Goal: Task Accomplishment & Management: Use online tool/utility

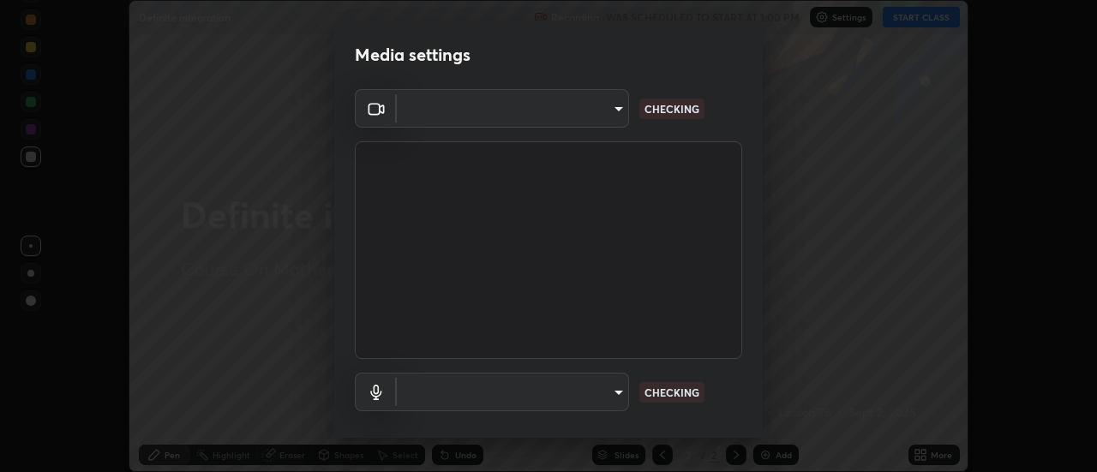
scroll to position [472, 1096]
type input "caf49ec54a37a300f18a745029e6699aa5b4e8308e9b854ccb2be74767217637"
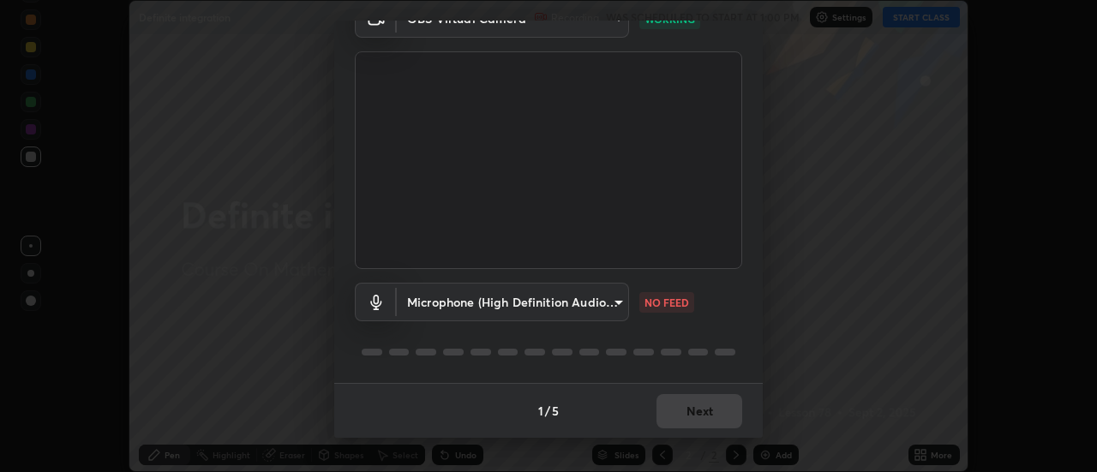
click at [617, 303] on body "Erase all Definite integration Recording WAS SCHEDULED TO START AT 1:00 PM Sett…" at bounding box center [548, 236] width 1097 height 472
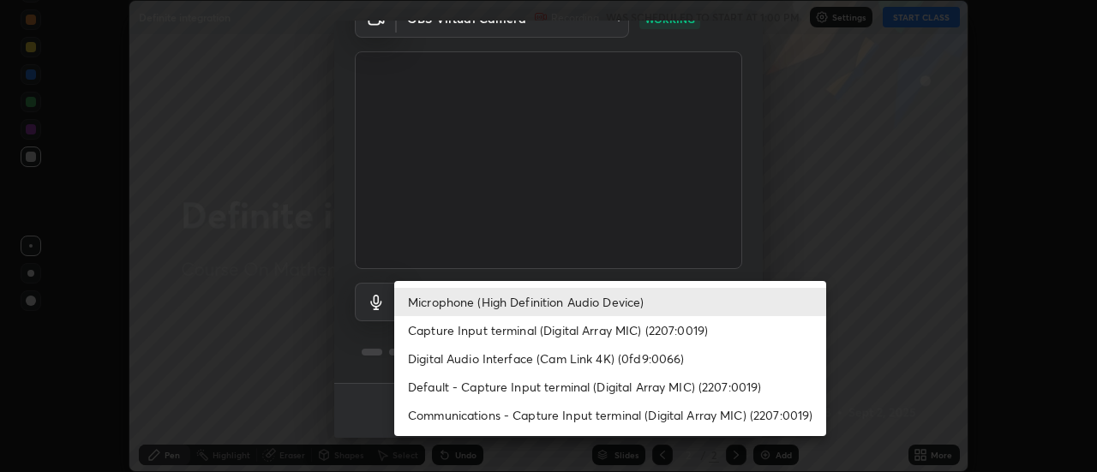
click at [609, 328] on li "Capture Input terminal (Digital Array MIC) (2207:0019)" at bounding box center [610, 330] width 432 height 28
type input "19baa83e0367997d4a371d770d057513cc0b51ea0340fc3f33058856e2e4b3a2"
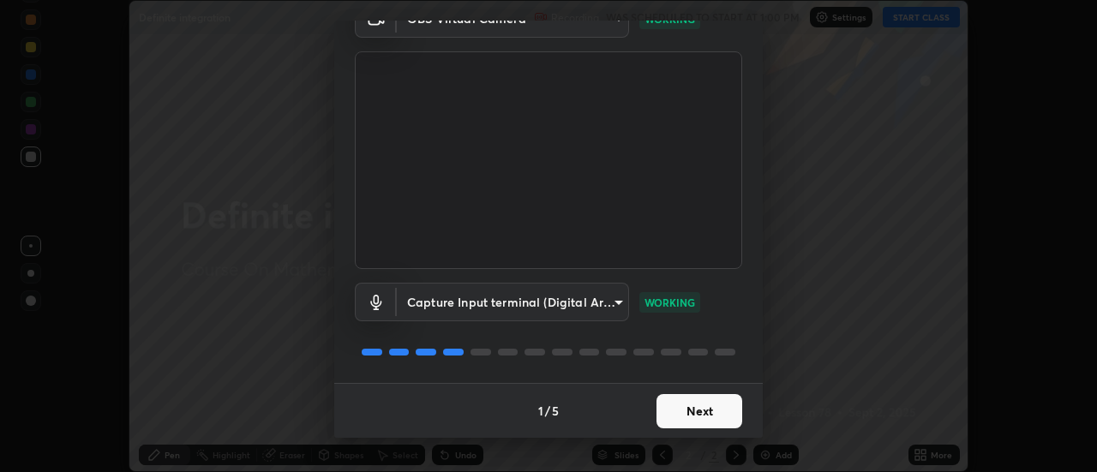
click at [702, 414] on button "Next" at bounding box center [700, 411] width 86 height 34
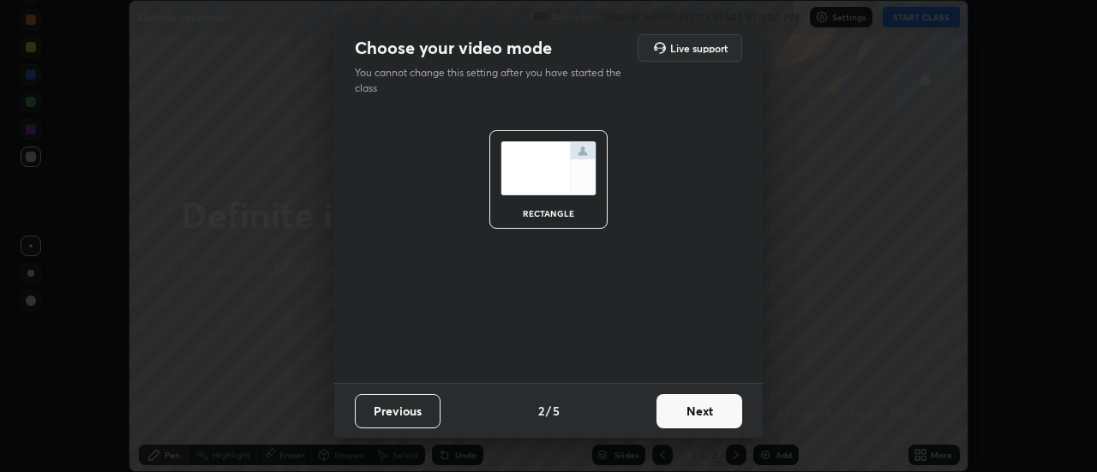
click at [705, 414] on button "Next" at bounding box center [700, 411] width 86 height 34
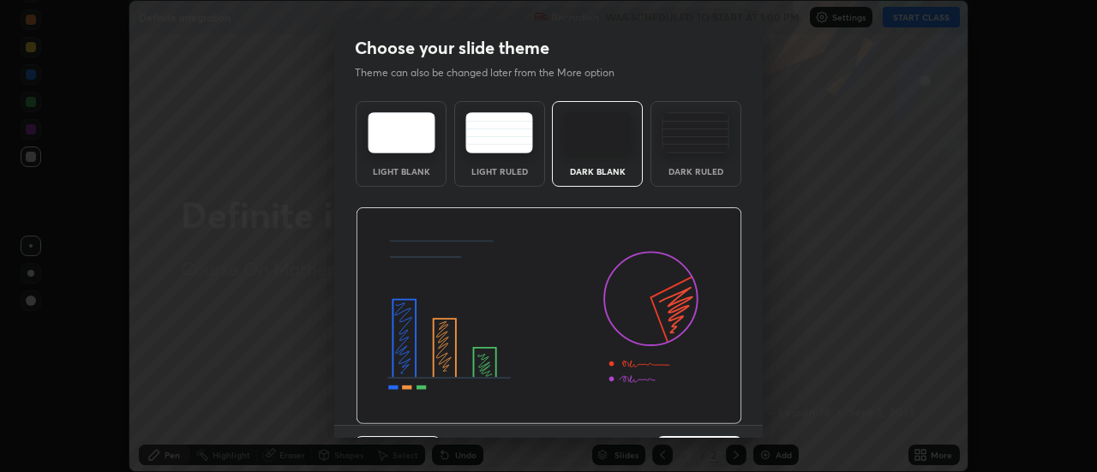
scroll to position [42, 0]
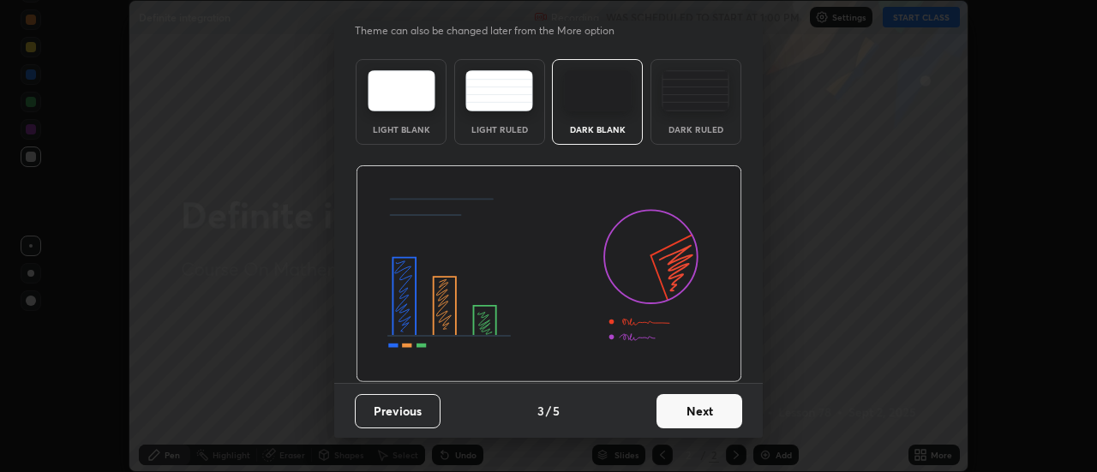
click at [712, 417] on button "Next" at bounding box center [700, 411] width 86 height 34
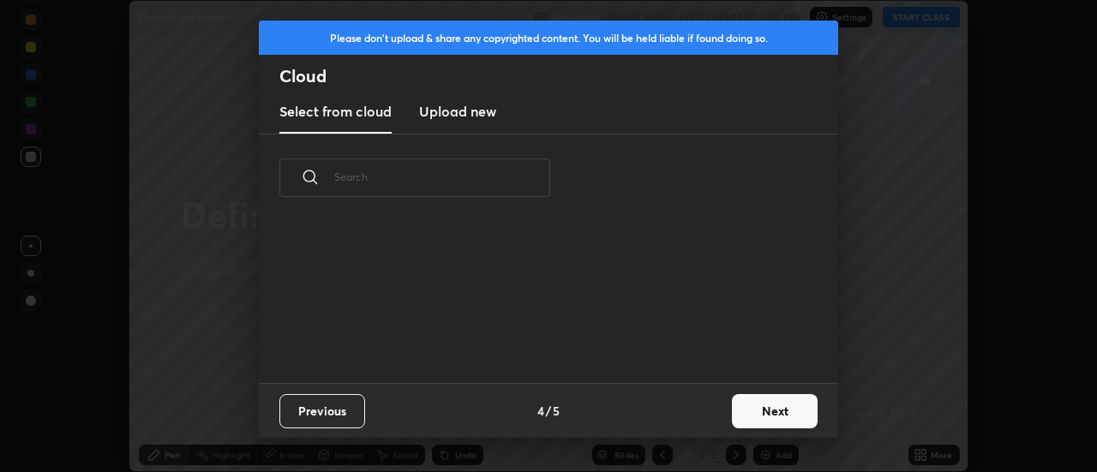
scroll to position [161, 550]
click at [763, 410] on button "Next" at bounding box center [775, 411] width 86 height 34
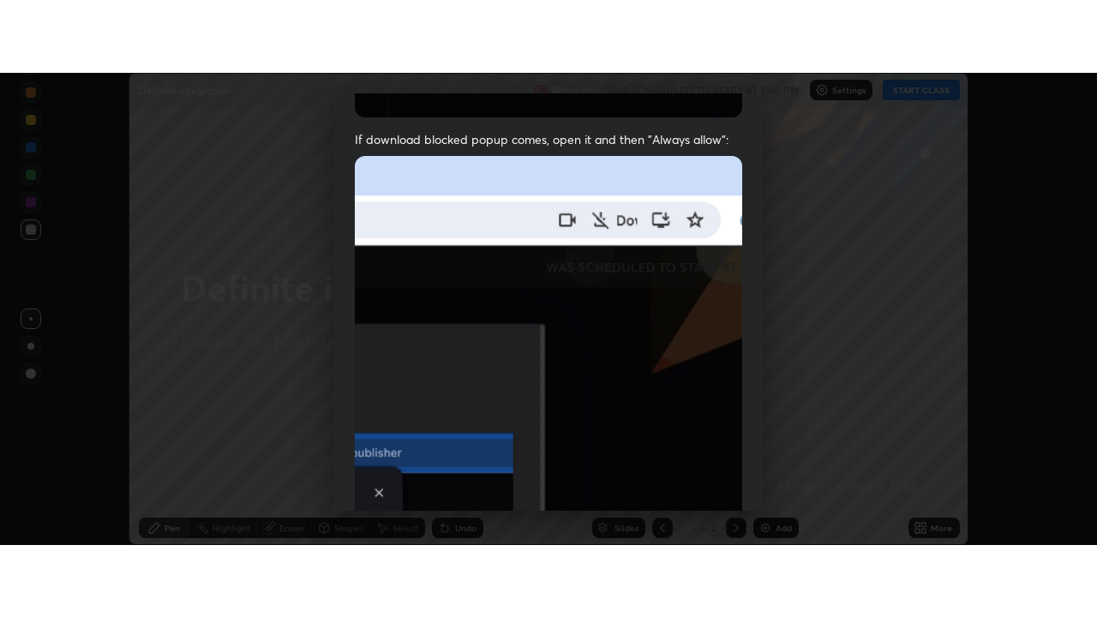
scroll to position [440, 0]
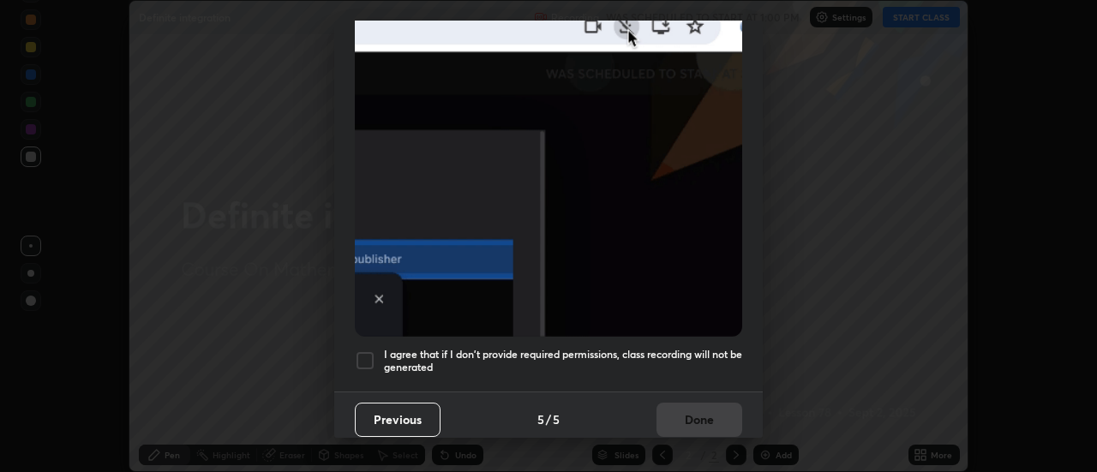
click at [366, 352] on div at bounding box center [365, 361] width 21 height 21
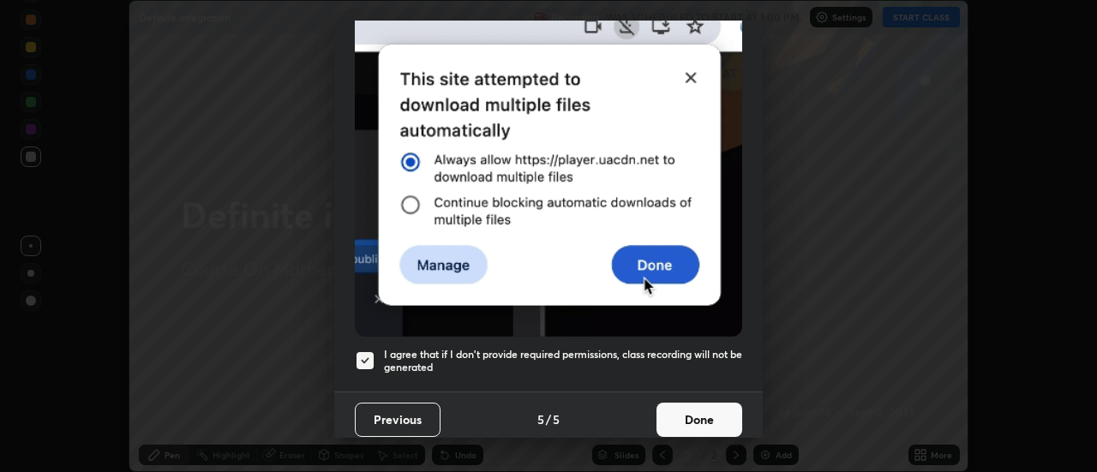
click at [678, 414] on button "Done" at bounding box center [700, 420] width 86 height 34
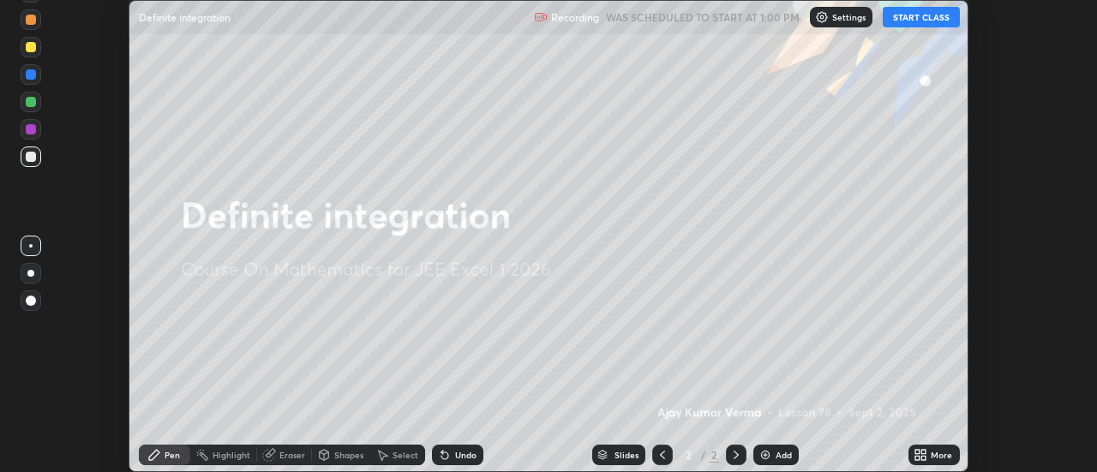
click at [914, 16] on button "START CLASS" at bounding box center [921, 17] width 77 height 21
click at [918, 455] on icon at bounding box center [921, 455] width 14 height 14
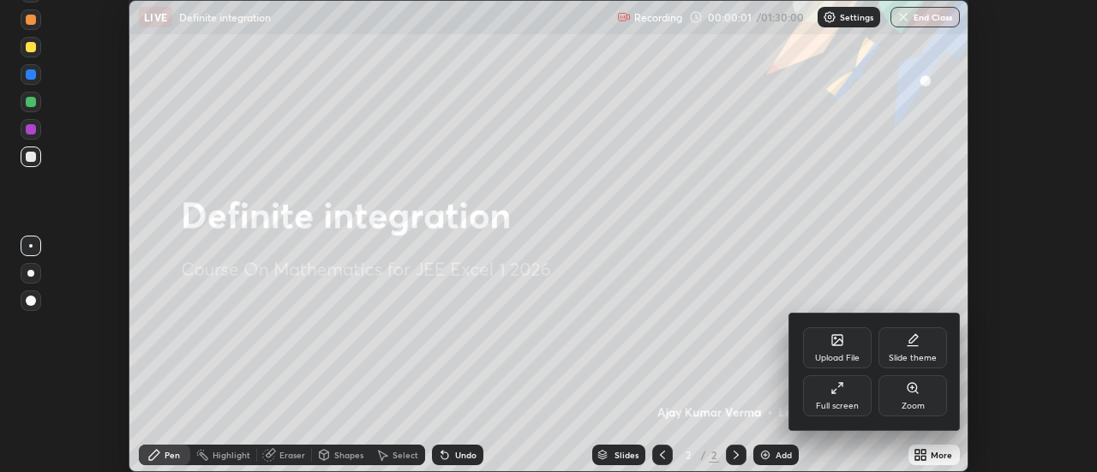
click at [846, 389] on div "Full screen" at bounding box center [837, 395] width 69 height 41
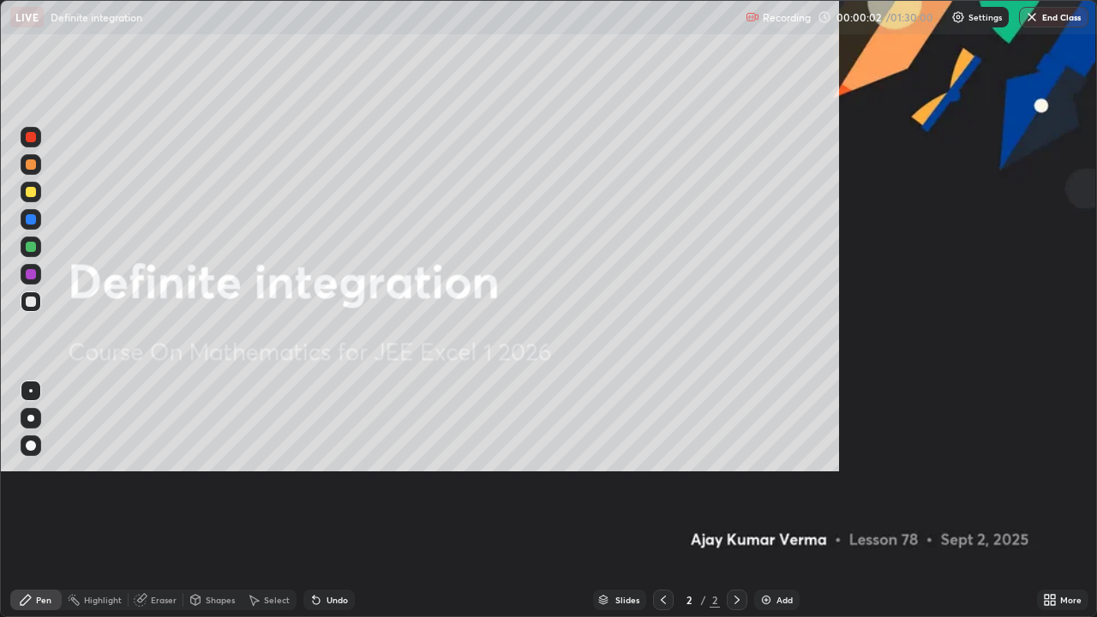
scroll to position [617, 1097]
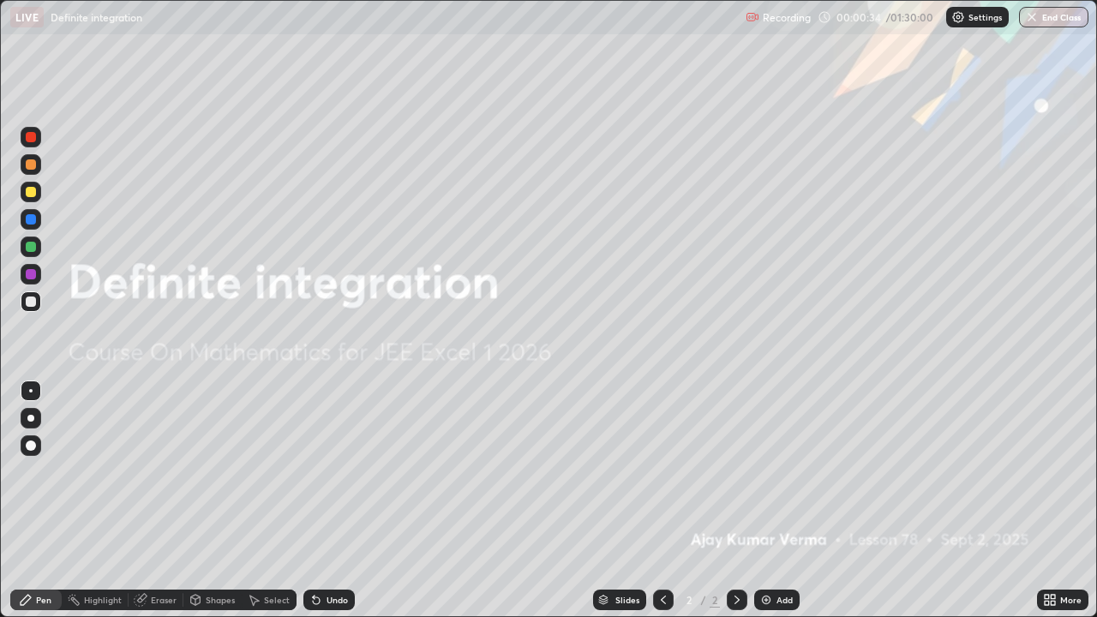
click at [767, 471] on img at bounding box center [766, 600] width 14 height 14
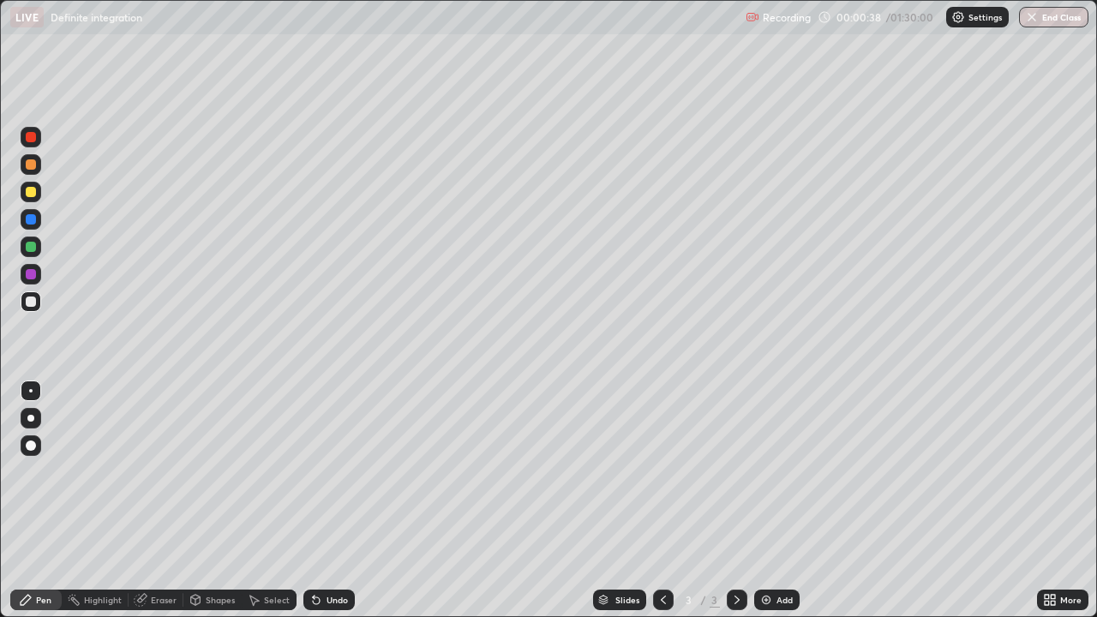
click at [29, 192] on div at bounding box center [31, 192] width 10 height 10
click at [32, 275] on div at bounding box center [31, 274] width 10 height 10
click at [33, 161] on div at bounding box center [31, 164] width 10 height 10
click at [33, 303] on div at bounding box center [31, 302] width 10 height 10
click at [760, 471] on img at bounding box center [766, 600] width 14 height 14
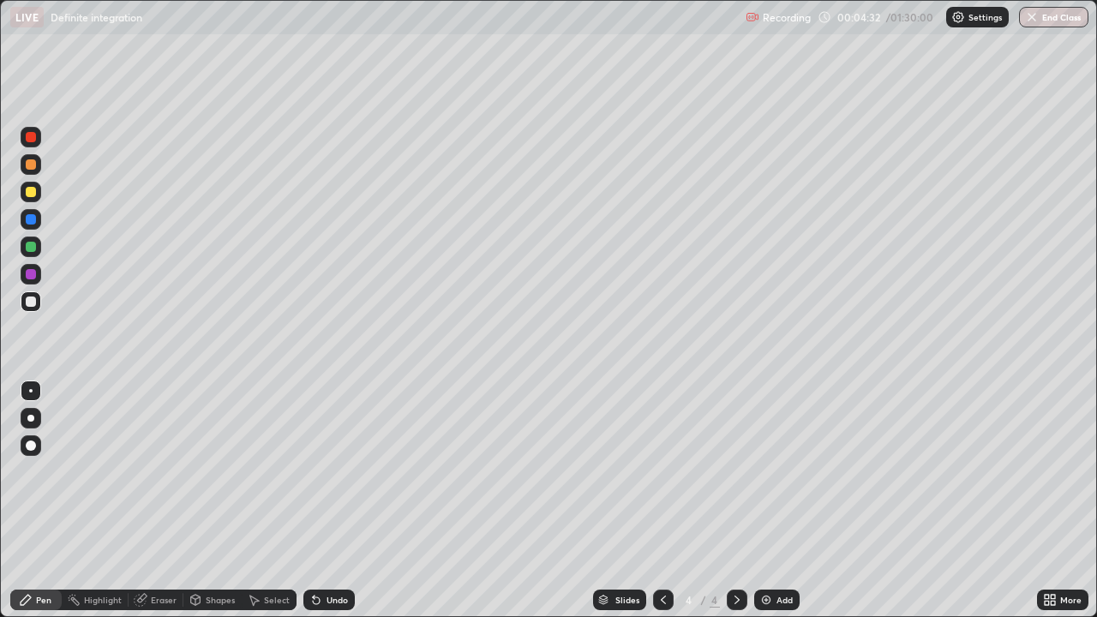
click at [29, 164] on div at bounding box center [31, 164] width 10 height 10
click at [660, 471] on icon at bounding box center [664, 600] width 14 height 14
click at [735, 471] on icon at bounding box center [737, 600] width 14 height 14
click at [35, 193] on div at bounding box center [31, 192] width 10 height 10
click at [30, 275] on div at bounding box center [31, 274] width 10 height 10
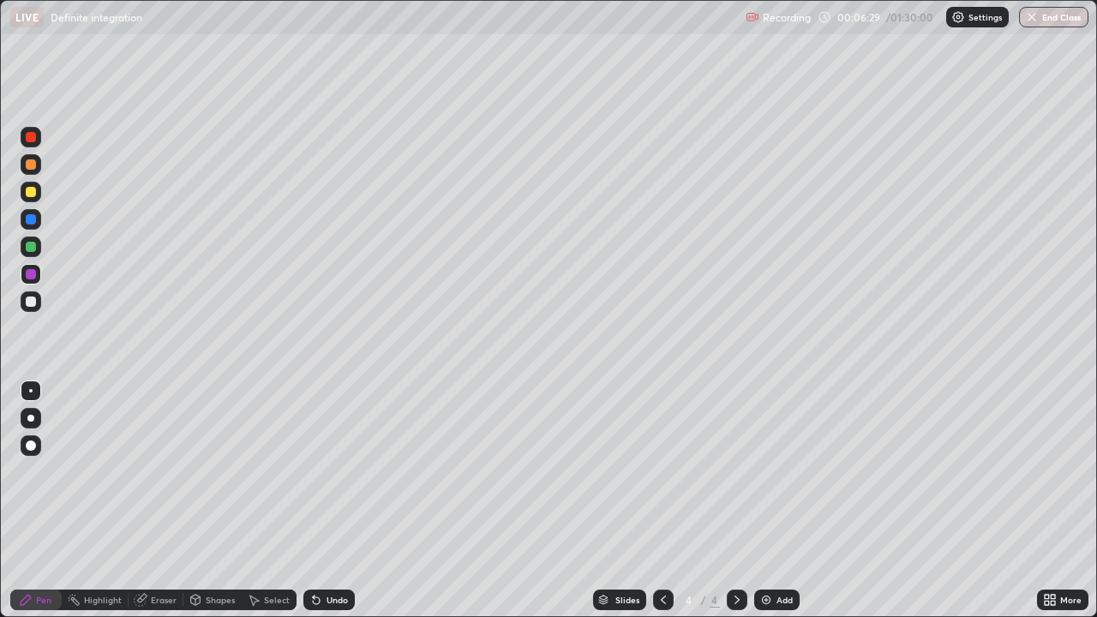
click at [32, 306] on div at bounding box center [31, 302] width 10 height 10
click at [33, 281] on div at bounding box center [31, 274] width 21 height 21
click at [735, 471] on icon at bounding box center [737, 600] width 14 height 14
click at [741, 471] on icon at bounding box center [737, 600] width 14 height 14
click at [770, 471] on img at bounding box center [766, 600] width 14 height 14
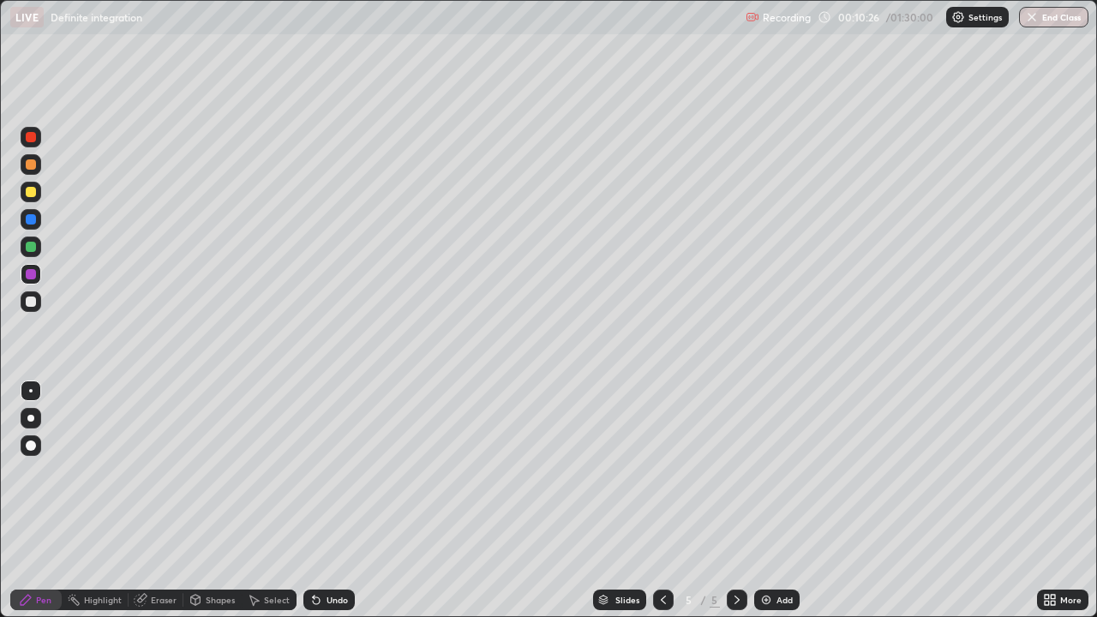
click at [31, 189] on div at bounding box center [31, 192] width 10 height 10
click at [33, 300] on div at bounding box center [31, 302] width 10 height 10
click at [33, 195] on div at bounding box center [31, 192] width 10 height 10
click at [157, 471] on div "Eraser" at bounding box center [164, 600] width 26 height 9
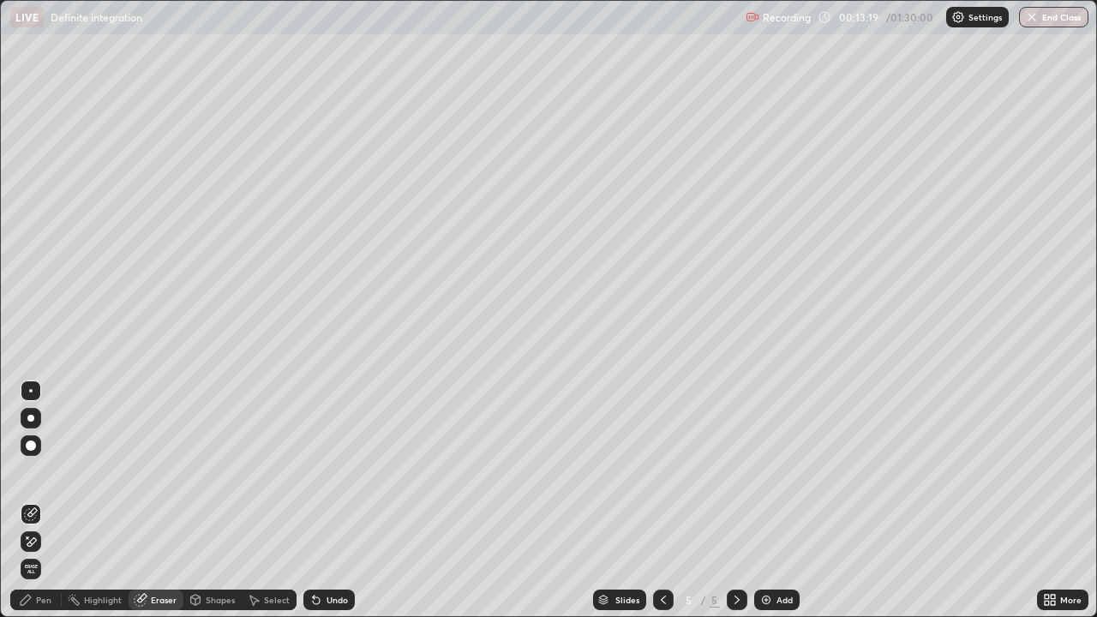
click at [42, 471] on div "Pen" at bounding box center [43, 600] width 15 height 9
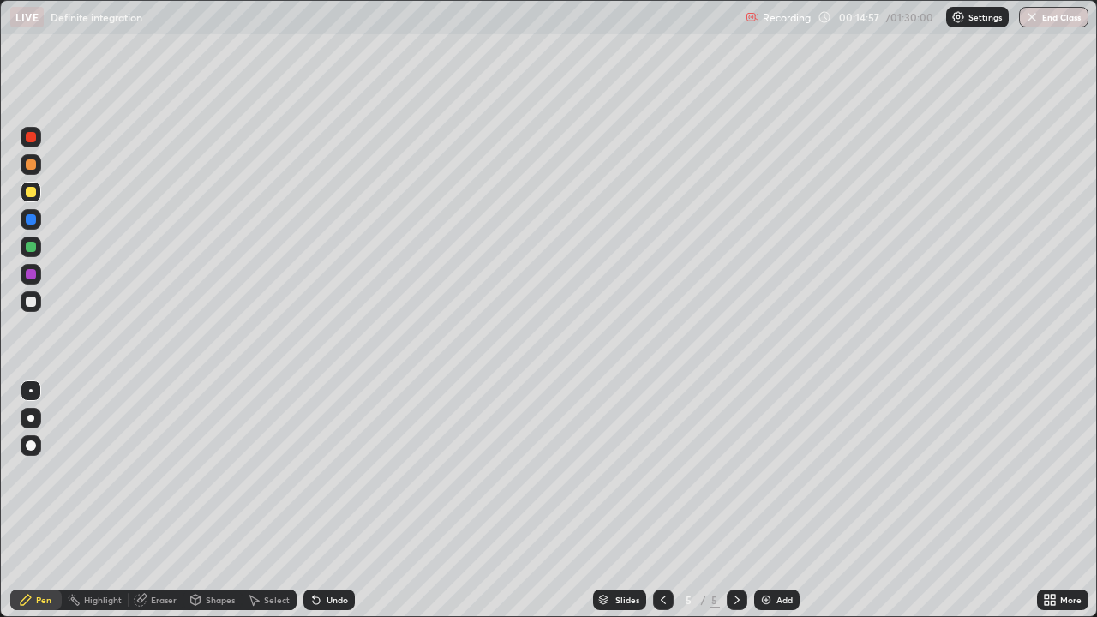
click at [30, 305] on div at bounding box center [31, 302] width 10 height 10
click at [395, 471] on div "Slides 5 / 5 Add" at bounding box center [696, 600] width 682 height 34
click at [402, 471] on div "Slides 5 / 5 Add" at bounding box center [696, 600] width 682 height 34
click at [508, 471] on div "Slides 5 / 5 Add" at bounding box center [696, 600] width 682 height 34
click at [518, 471] on div "Slides 5 / 5 Add" at bounding box center [696, 600] width 682 height 34
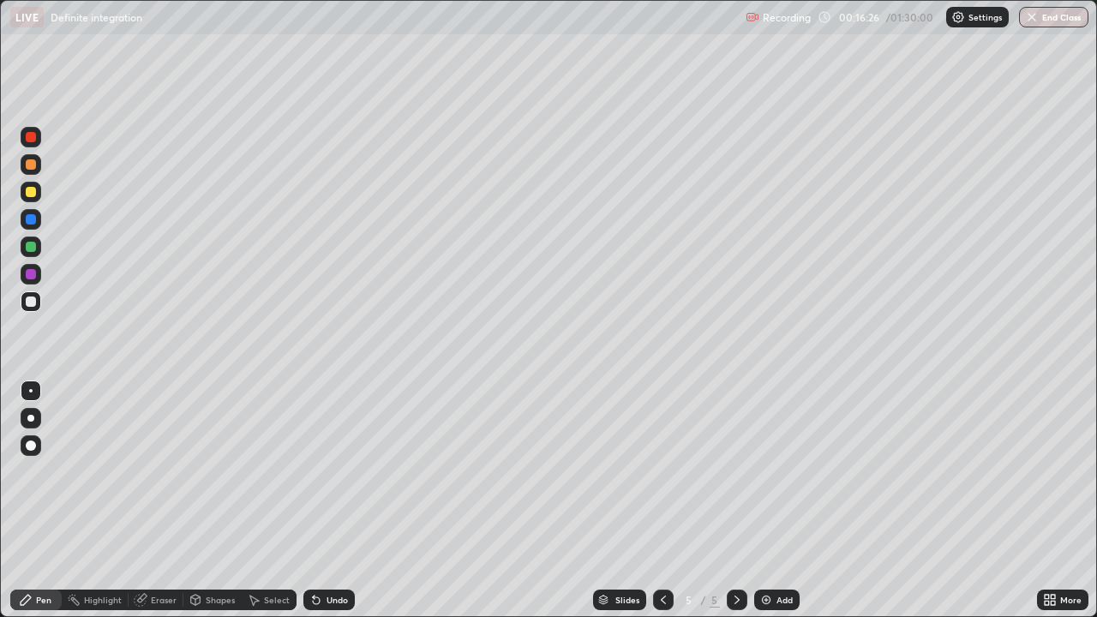
click at [525, 471] on div "Slides 5 / 5 Add" at bounding box center [696, 600] width 682 height 34
click at [508, 471] on div "Slides 5 / 5 Add" at bounding box center [696, 600] width 682 height 34
click at [523, 471] on div "Slides 5 / 5 Add" at bounding box center [696, 600] width 682 height 34
click at [763, 471] on img at bounding box center [766, 600] width 14 height 14
click at [657, 471] on icon at bounding box center [664, 600] width 14 height 14
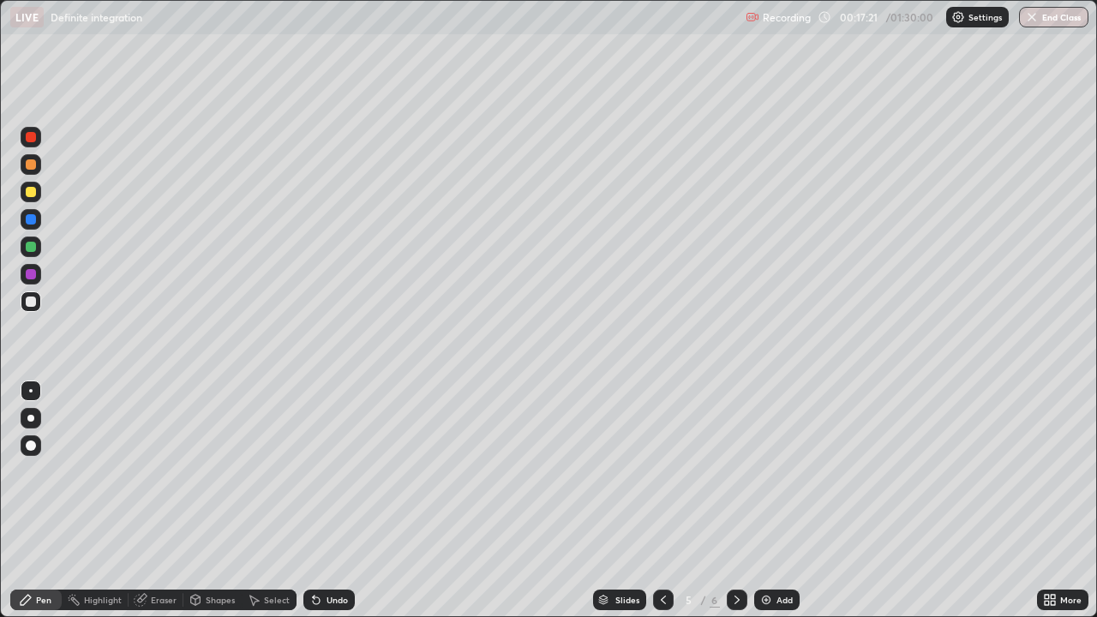
click at [735, 471] on icon at bounding box center [737, 600] width 14 height 14
click at [662, 471] on icon at bounding box center [664, 600] width 14 height 14
click at [734, 471] on icon at bounding box center [737, 600] width 14 height 14
click at [663, 471] on icon at bounding box center [664, 600] width 14 height 14
click at [735, 471] on icon at bounding box center [737, 600] width 14 height 14
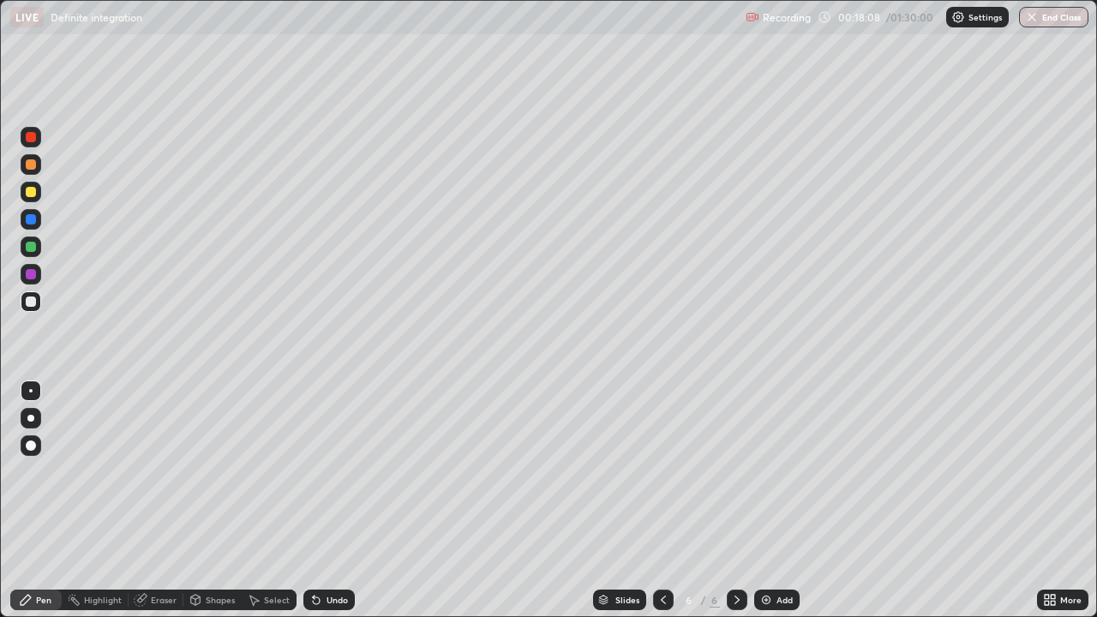
click at [31, 249] on div at bounding box center [31, 247] width 10 height 10
click at [29, 219] on div at bounding box center [31, 219] width 10 height 10
click at [30, 243] on div at bounding box center [31, 247] width 10 height 10
click at [25, 303] on div at bounding box center [31, 301] width 21 height 21
click at [735, 471] on icon at bounding box center [737, 600] width 14 height 14
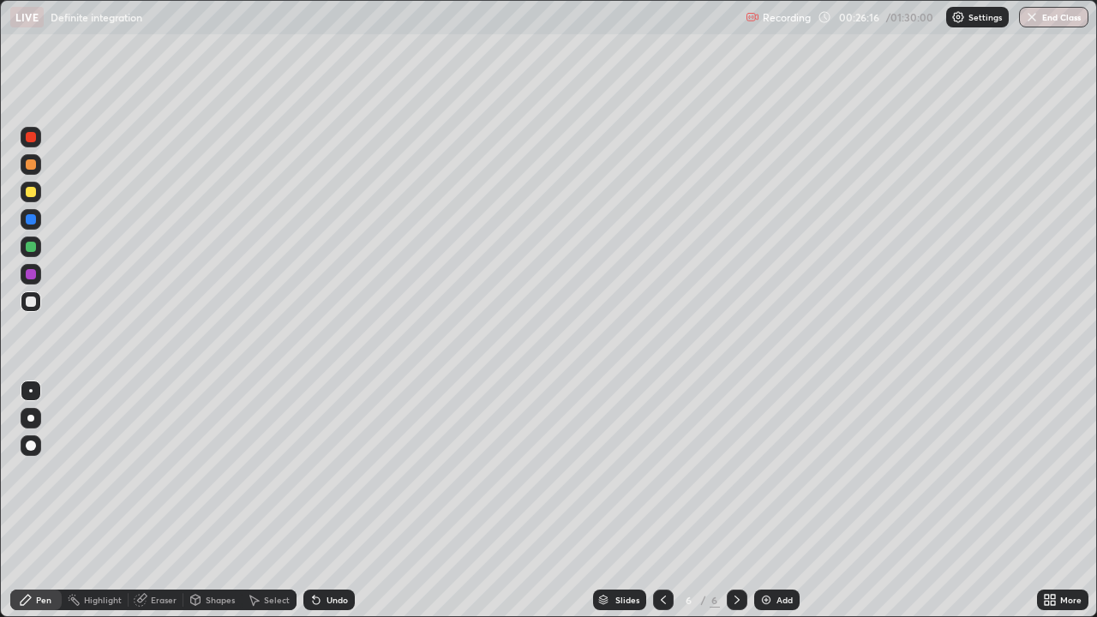
click at [759, 471] on img at bounding box center [766, 600] width 14 height 14
click at [735, 471] on icon at bounding box center [737, 600] width 14 height 14
click at [764, 471] on img at bounding box center [766, 600] width 14 height 14
click at [31, 194] on div at bounding box center [31, 192] width 10 height 10
click at [660, 471] on icon at bounding box center [664, 600] width 14 height 14
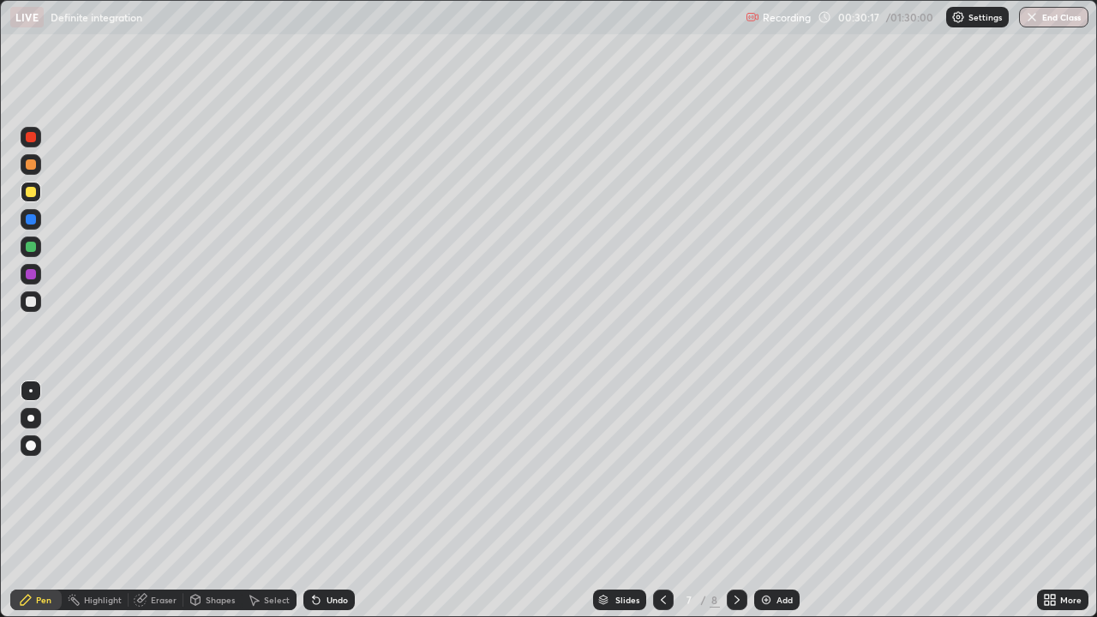
click at [735, 471] on icon at bounding box center [737, 600] width 5 height 9
click at [159, 471] on div "Eraser" at bounding box center [164, 600] width 26 height 9
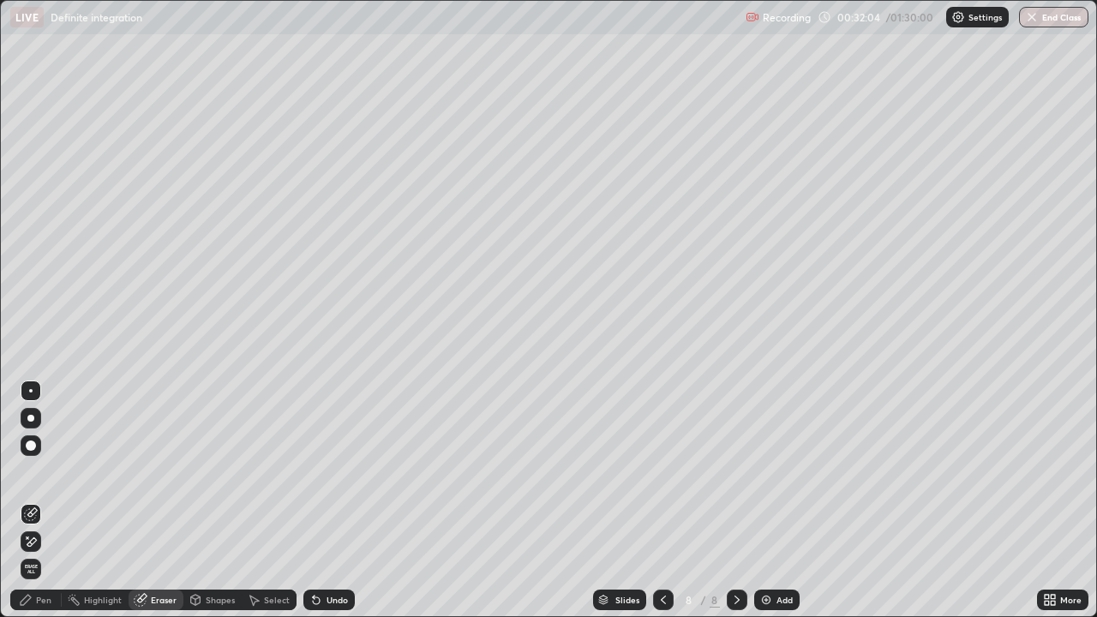
click at [45, 471] on div "Pen" at bounding box center [43, 600] width 15 height 9
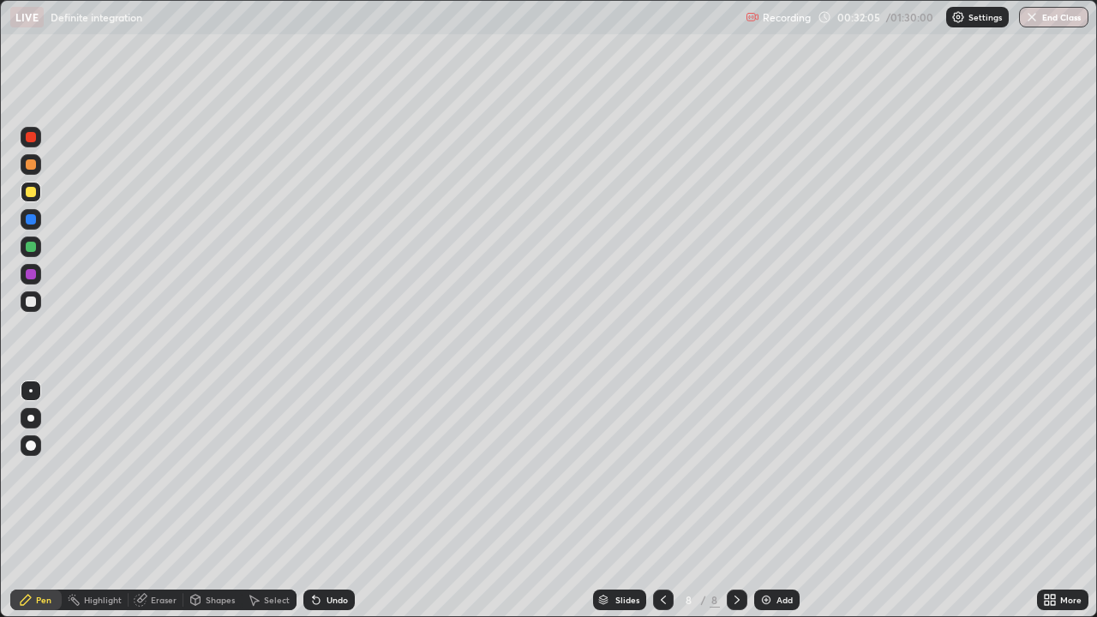
click at [32, 219] on div at bounding box center [31, 219] width 10 height 10
click at [32, 302] on div at bounding box center [31, 302] width 10 height 10
click at [165, 471] on div "Eraser" at bounding box center [164, 600] width 26 height 9
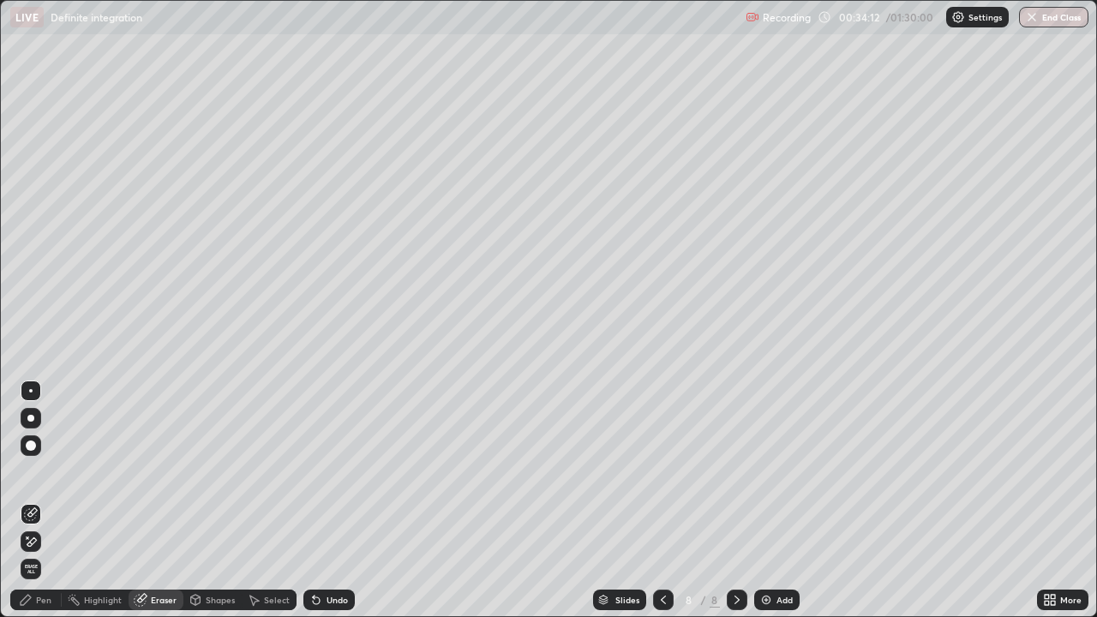
click at [44, 471] on div "Pen" at bounding box center [43, 600] width 15 height 9
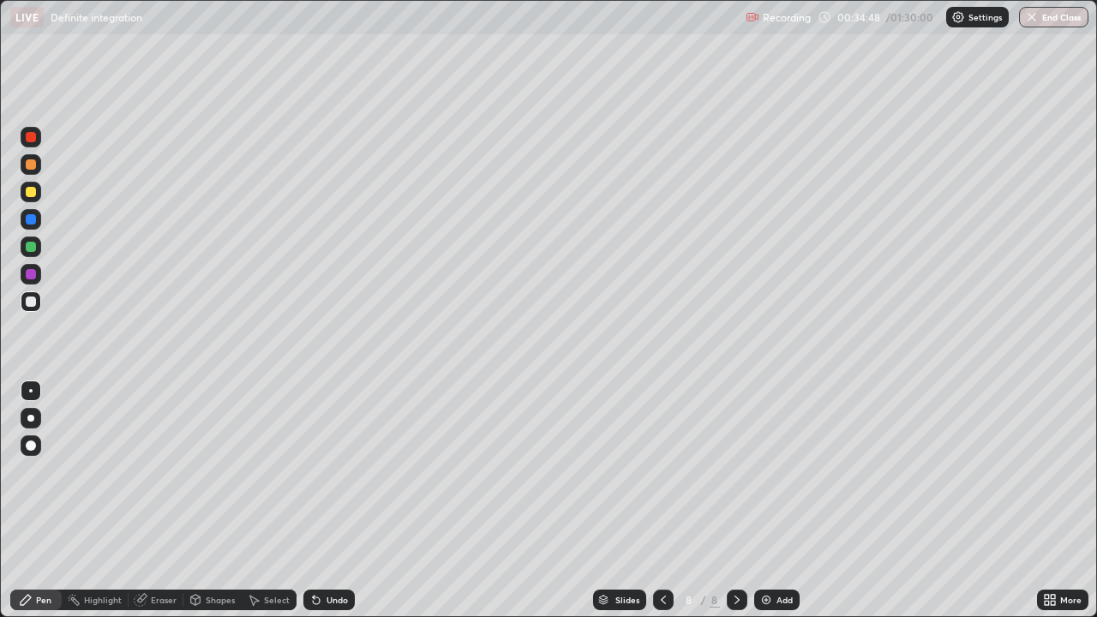
click at [735, 471] on icon at bounding box center [737, 600] width 14 height 14
click at [763, 471] on img at bounding box center [766, 600] width 14 height 14
click at [29, 163] on div at bounding box center [31, 164] width 10 height 10
click at [32, 192] on div at bounding box center [31, 192] width 10 height 10
click at [31, 308] on div at bounding box center [31, 301] width 21 height 21
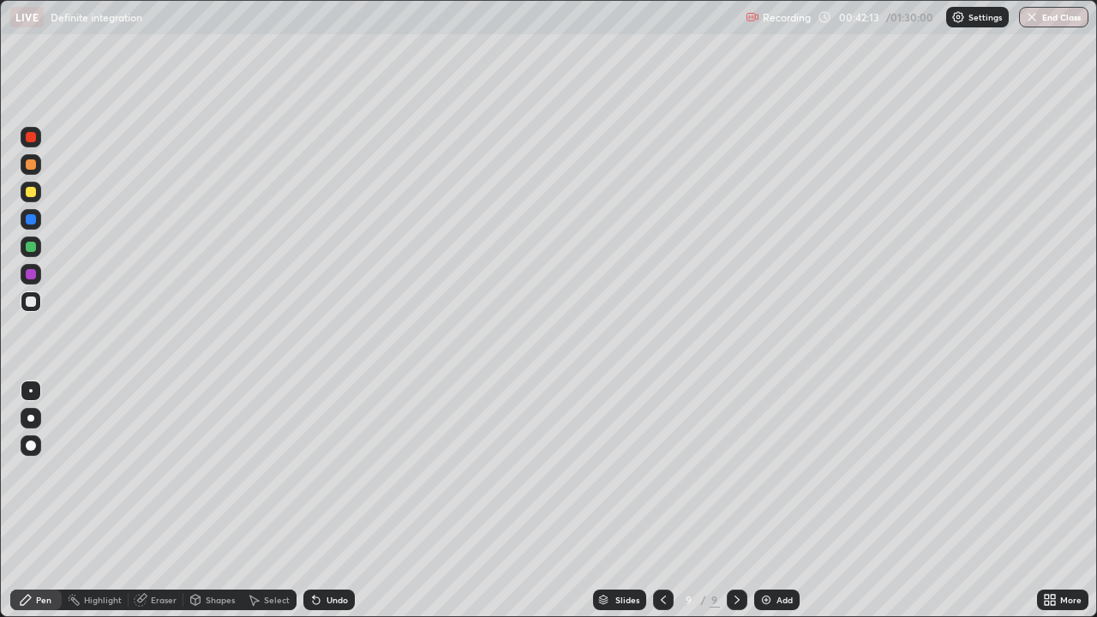
click at [30, 253] on div at bounding box center [31, 247] width 21 height 21
click at [741, 471] on div at bounding box center [737, 600] width 21 height 21
click at [766, 471] on div "Add" at bounding box center [776, 600] width 45 height 21
click at [33, 163] on div at bounding box center [31, 164] width 10 height 10
click at [32, 219] on div at bounding box center [31, 219] width 10 height 10
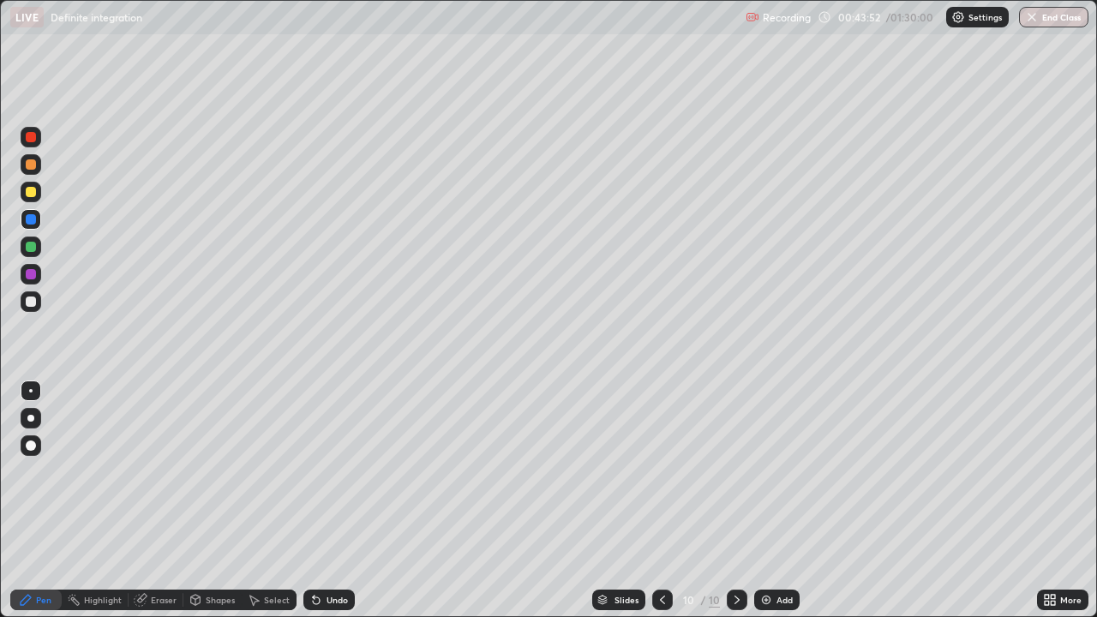
click at [33, 193] on div at bounding box center [31, 192] width 10 height 10
click at [27, 168] on div at bounding box center [31, 164] width 10 height 10
click at [157, 471] on div "Eraser" at bounding box center [164, 600] width 26 height 9
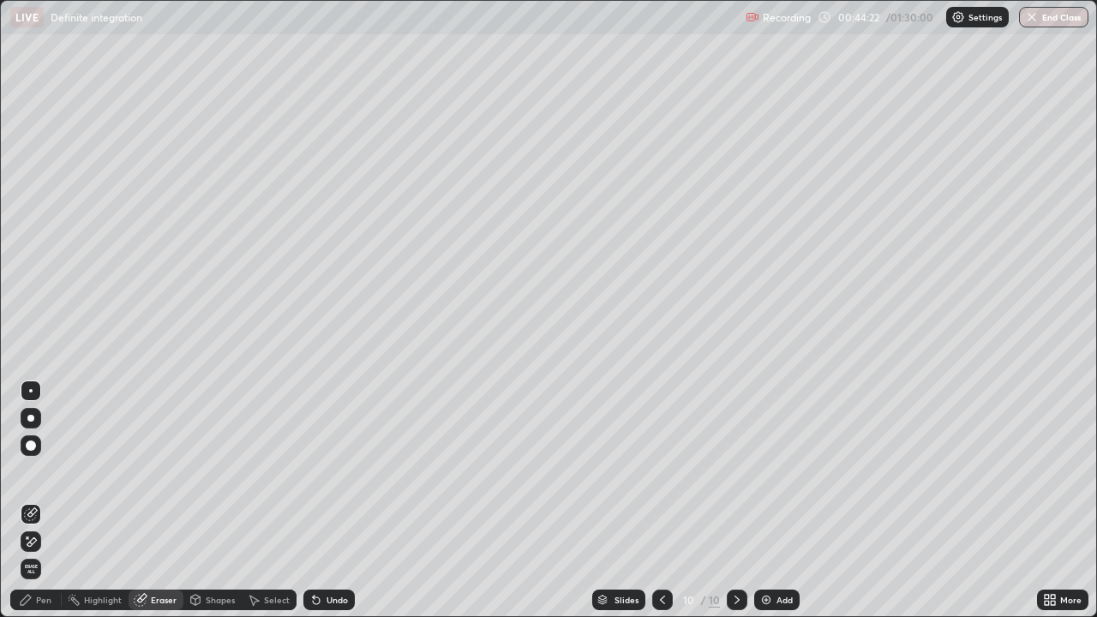
click at [38, 471] on div "Pen" at bounding box center [43, 600] width 15 height 9
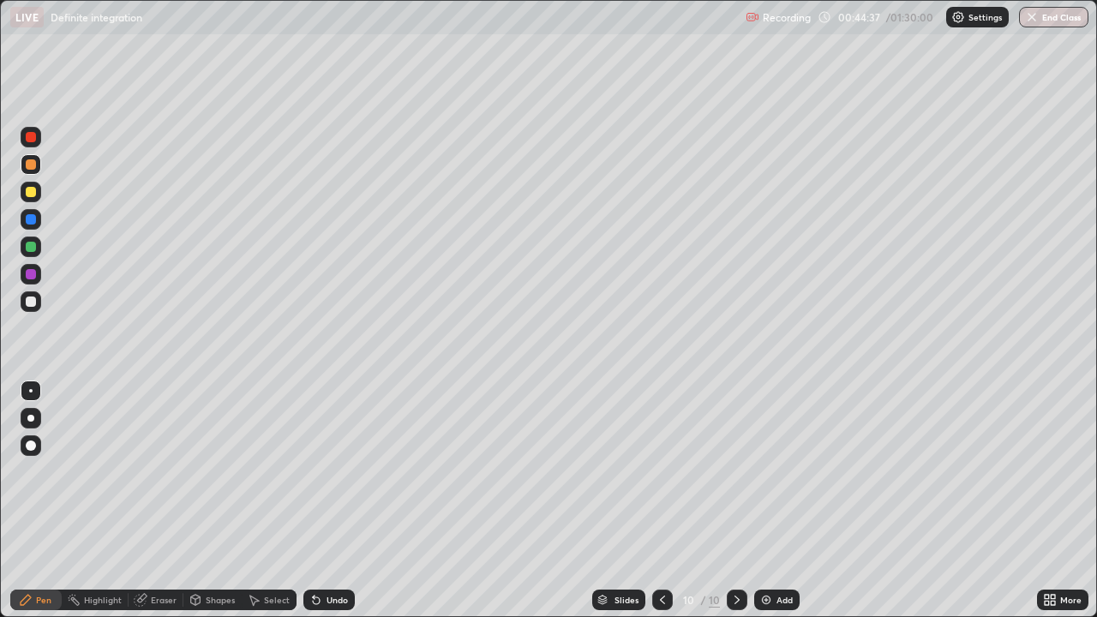
click at [158, 471] on div "Eraser" at bounding box center [164, 600] width 26 height 9
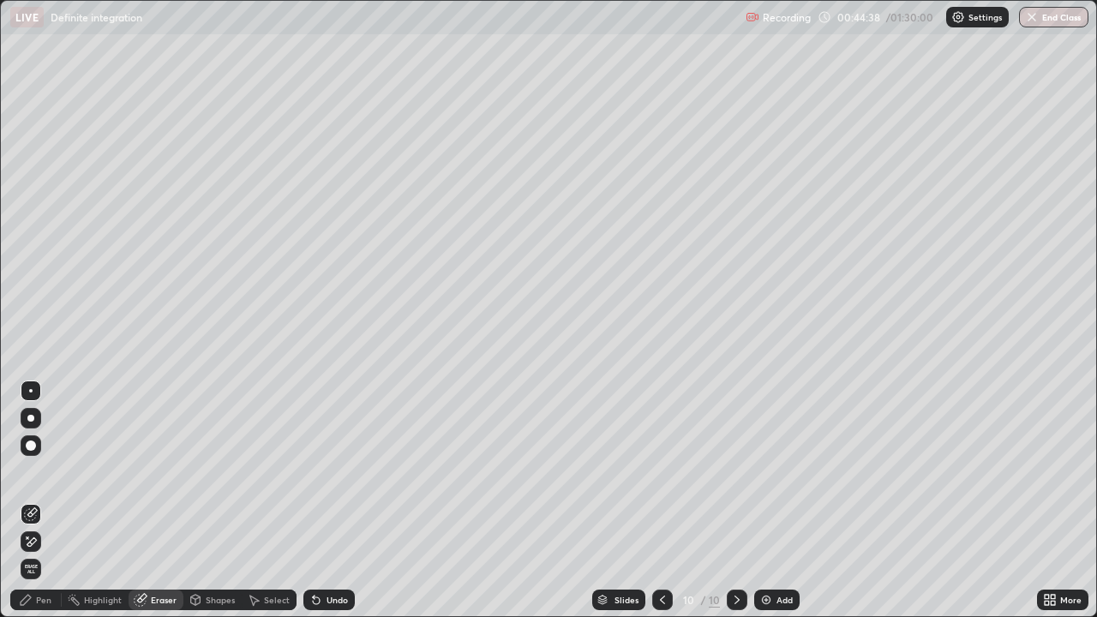
click at [34, 471] on div "Pen" at bounding box center [35, 600] width 51 height 21
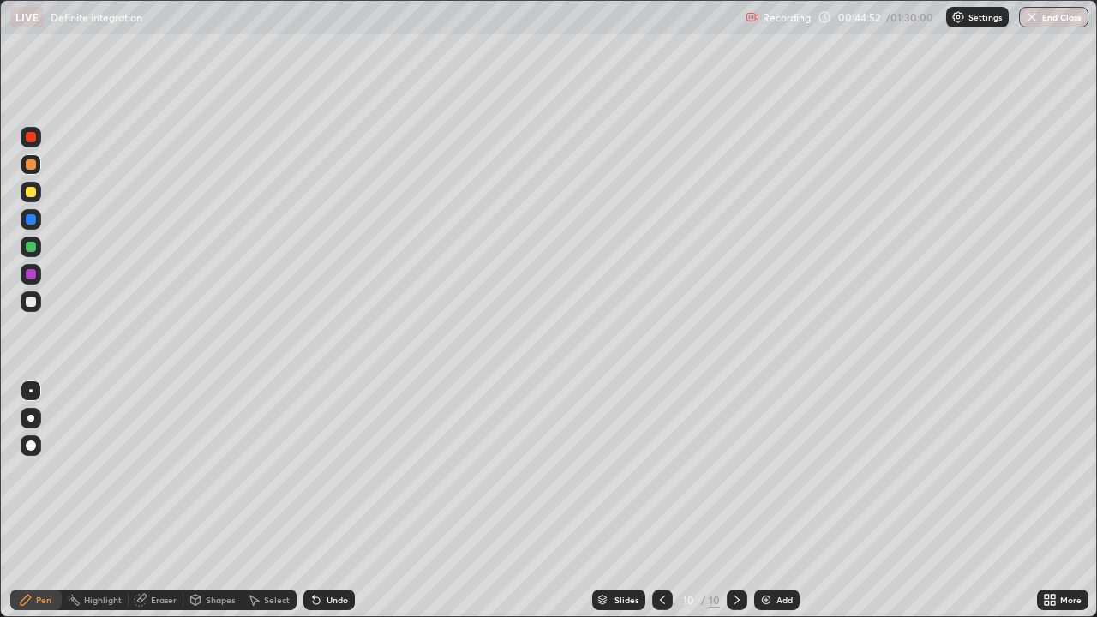
click at [31, 243] on div at bounding box center [31, 247] width 10 height 10
click at [34, 200] on div at bounding box center [31, 192] width 21 height 21
click at [31, 166] on div at bounding box center [31, 164] width 10 height 10
click at [30, 273] on div at bounding box center [31, 274] width 10 height 10
click at [34, 222] on div at bounding box center [31, 219] width 10 height 10
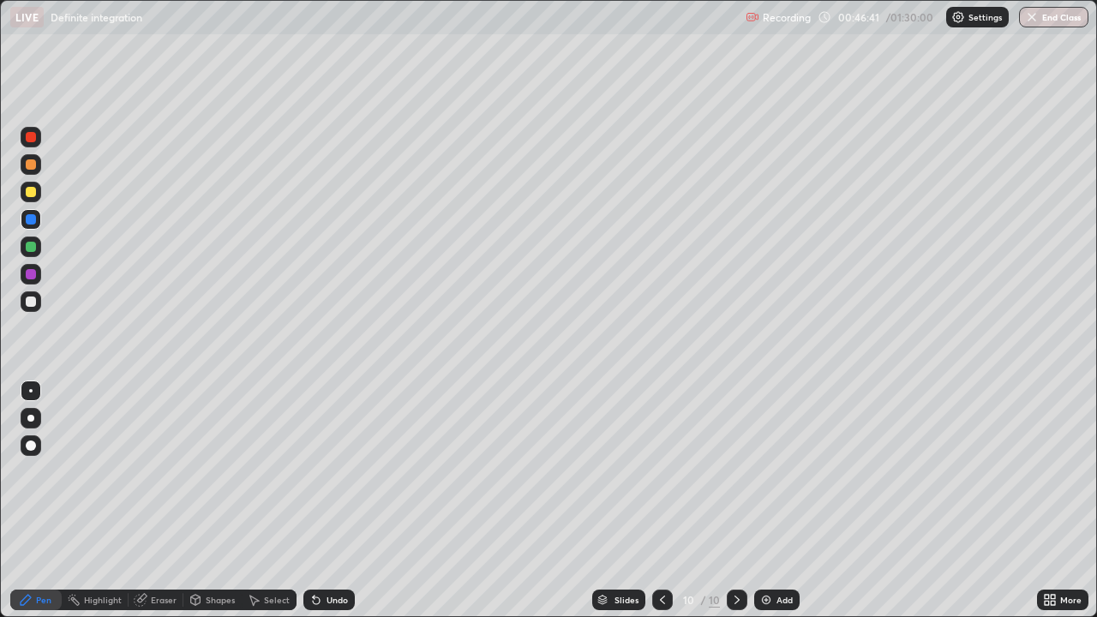
click at [31, 275] on div at bounding box center [31, 274] width 10 height 10
click at [30, 302] on div at bounding box center [31, 302] width 10 height 10
click at [31, 248] on div at bounding box center [31, 247] width 10 height 10
click at [37, 304] on div at bounding box center [31, 301] width 21 height 21
click at [735, 471] on icon at bounding box center [737, 600] width 5 height 9
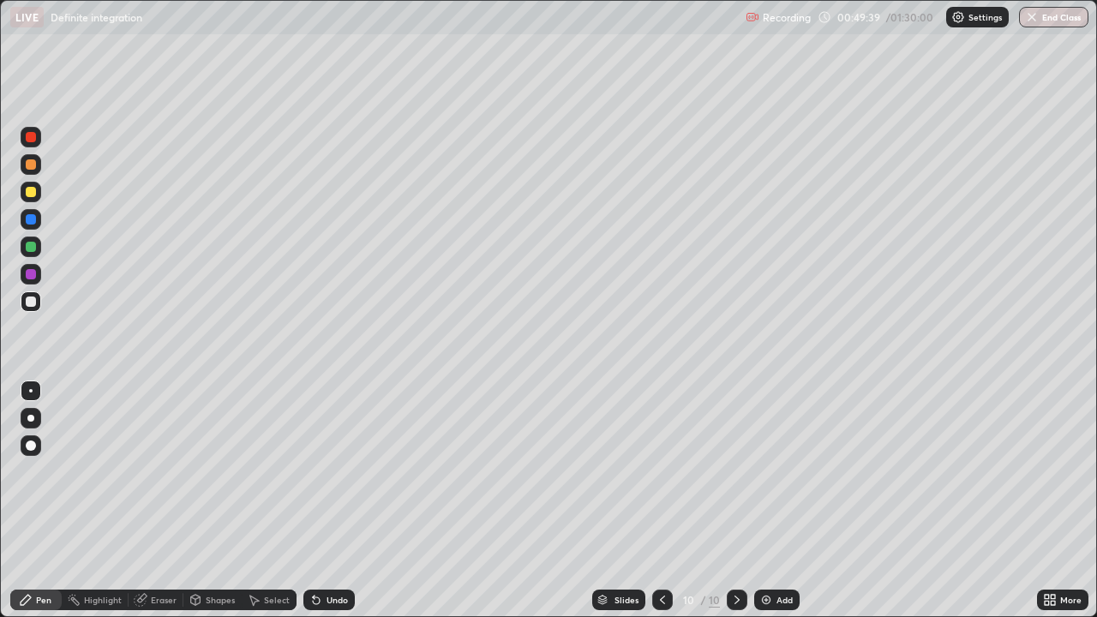
click at [765, 471] on img at bounding box center [766, 600] width 14 height 14
click at [39, 164] on div at bounding box center [31, 164] width 21 height 21
click at [29, 217] on div at bounding box center [31, 219] width 10 height 10
click at [22, 189] on div at bounding box center [31, 192] width 21 height 21
click at [31, 165] on div at bounding box center [31, 164] width 10 height 10
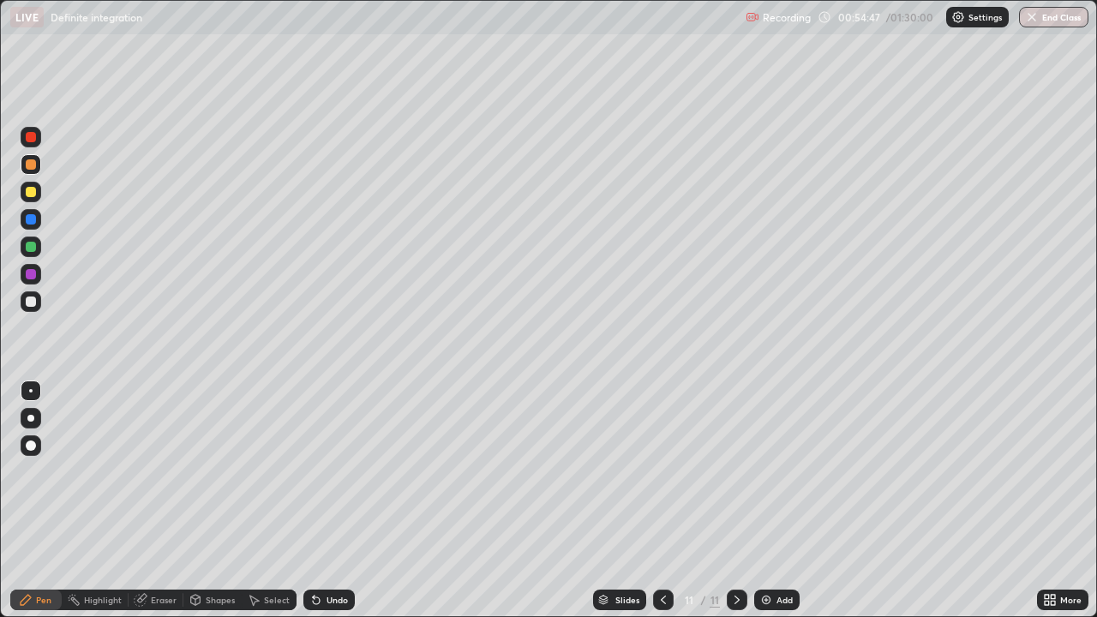
click at [772, 471] on div "Add" at bounding box center [776, 600] width 45 height 21
click at [31, 193] on div at bounding box center [31, 192] width 10 height 10
click at [35, 195] on div at bounding box center [31, 192] width 10 height 10
click at [33, 168] on div at bounding box center [31, 164] width 10 height 10
click at [163, 471] on div "Eraser" at bounding box center [164, 600] width 26 height 9
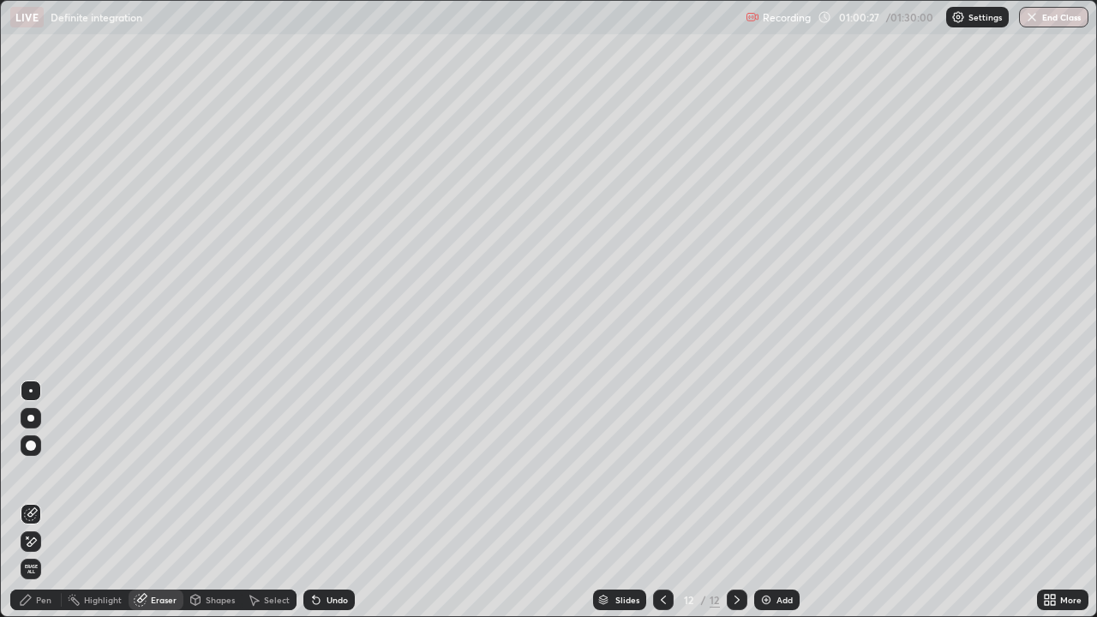
click at [45, 471] on div "Pen" at bounding box center [43, 600] width 15 height 9
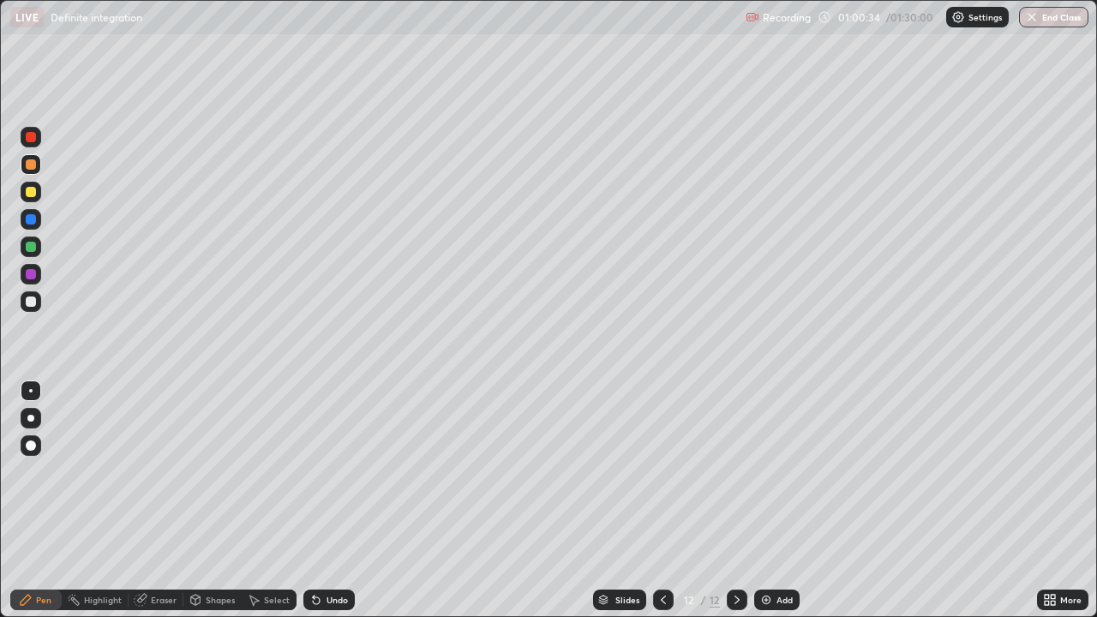
click at [157, 471] on div "Eraser" at bounding box center [164, 600] width 26 height 9
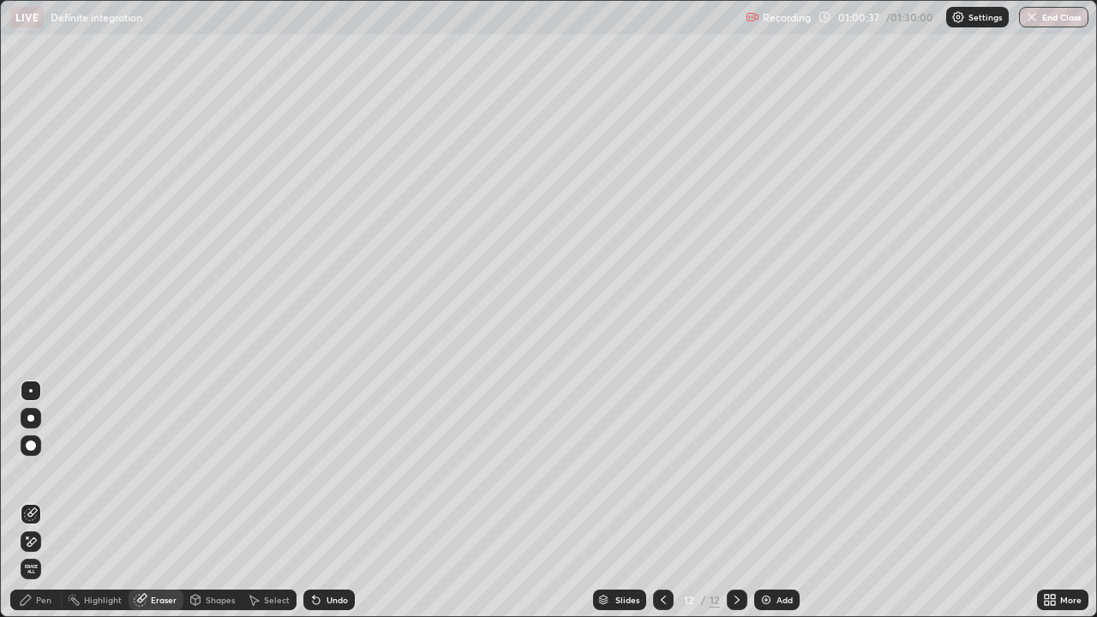
click at [40, 471] on div "Pen" at bounding box center [43, 600] width 15 height 9
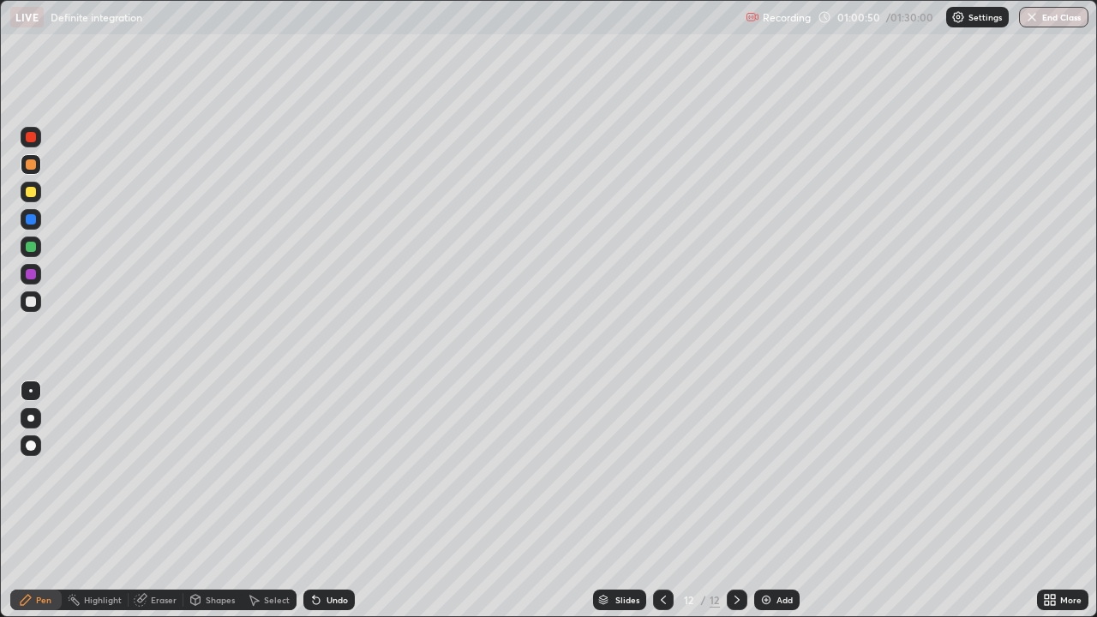
click at [159, 471] on div "Eraser" at bounding box center [164, 600] width 26 height 9
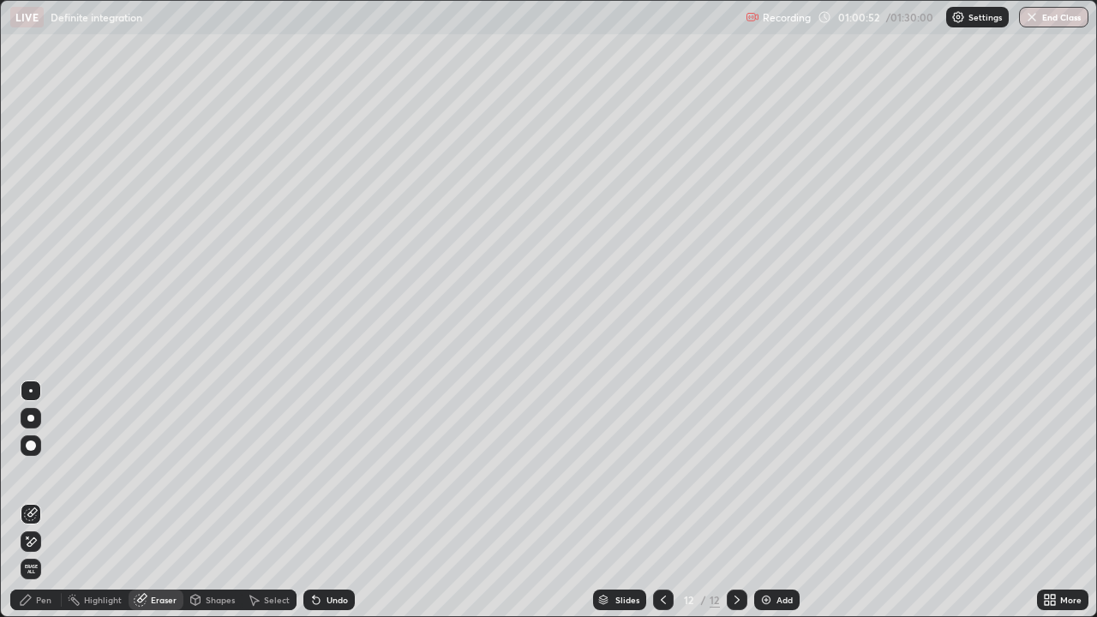
click at [45, 471] on div "Pen" at bounding box center [43, 600] width 15 height 9
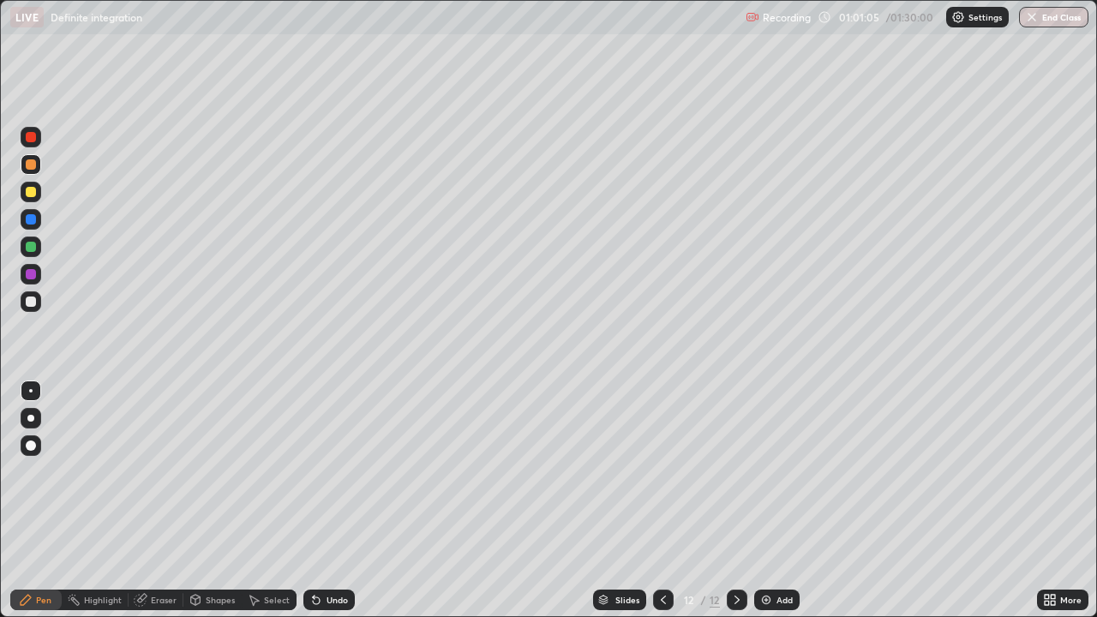
click at [761, 471] on div "Add" at bounding box center [776, 600] width 45 height 21
click at [31, 189] on div at bounding box center [31, 192] width 10 height 10
click at [163, 471] on div "Eraser" at bounding box center [164, 600] width 26 height 9
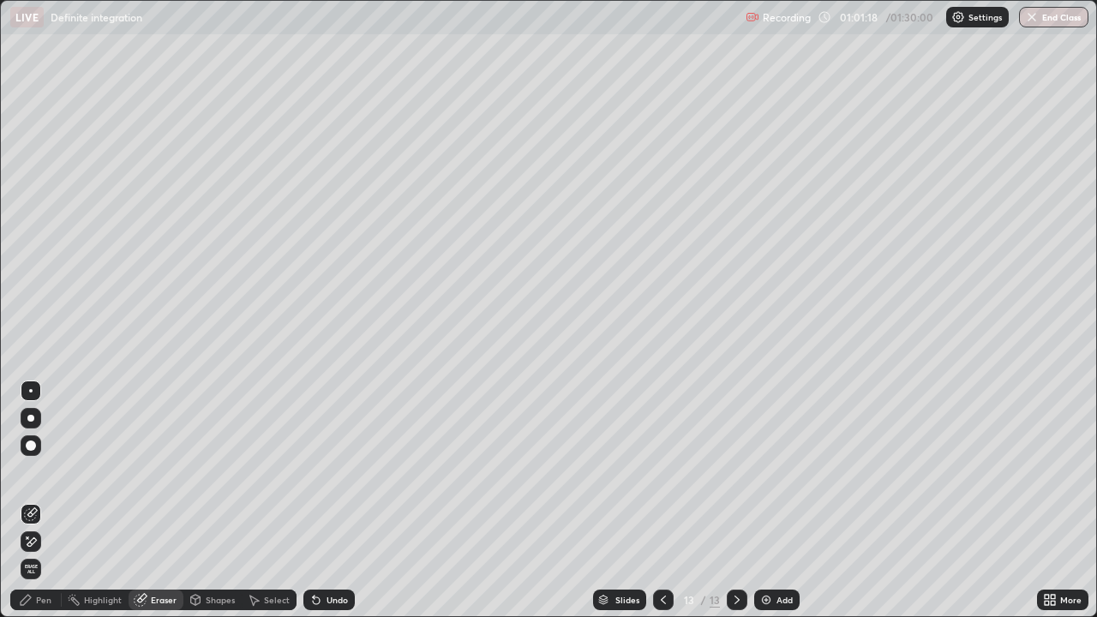
click at [47, 471] on div "Pen" at bounding box center [43, 600] width 15 height 9
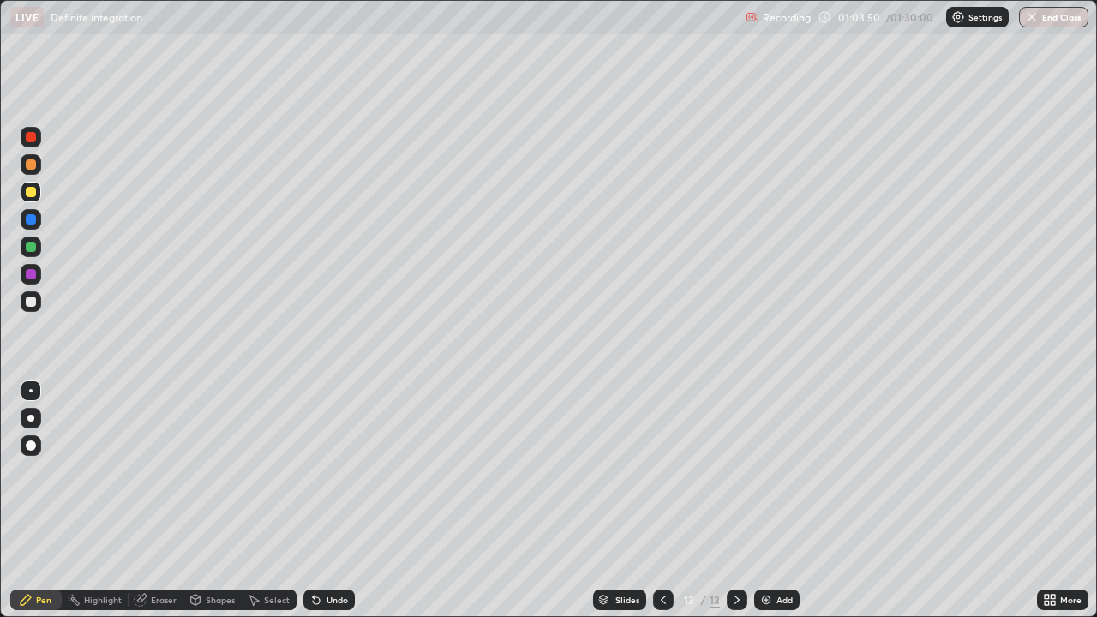
click at [39, 273] on div at bounding box center [31, 274] width 21 height 21
click at [31, 300] on div at bounding box center [31, 302] width 10 height 10
click at [30, 224] on div at bounding box center [31, 219] width 10 height 10
click at [27, 303] on div at bounding box center [31, 302] width 10 height 10
click at [735, 471] on icon at bounding box center [737, 600] width 14 height 14
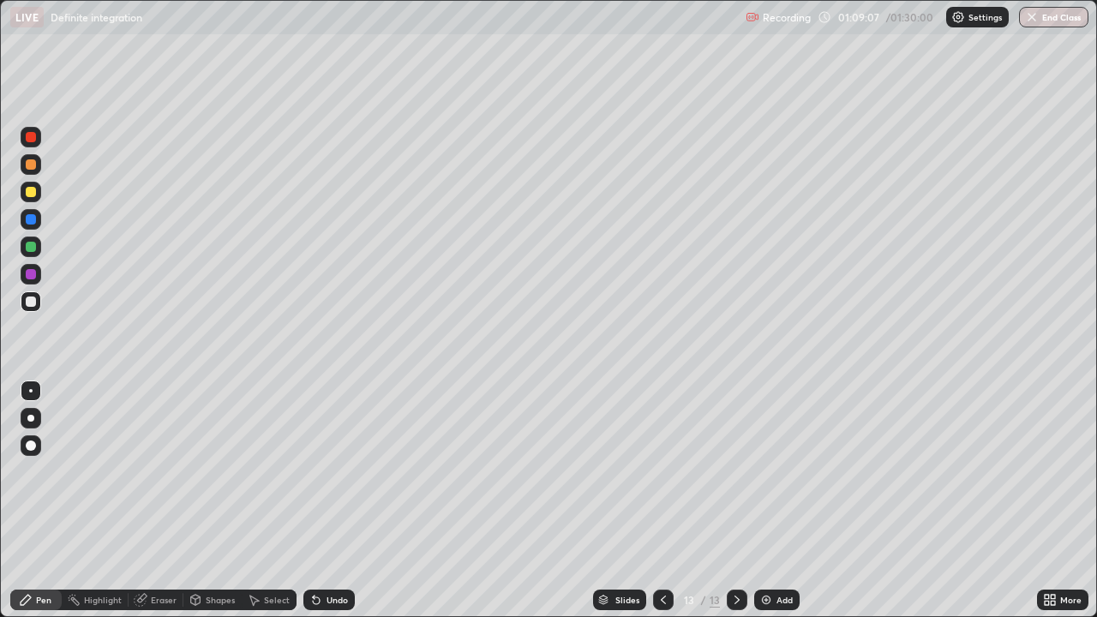
click at [763, 471] on img at bounding box center [766, 600] width 14 height 14
click at [37, 166] on div at bounding box center [31, 164] width 21 height 21
click at [33, 195] on div at bounding box center [31, 192] width 10 height 10
click at [33, 247] on div at bounding box center [31, 247] width 10 height 10
click at [31, 271] on div at bounding box center [31, 274] width 10 height 10
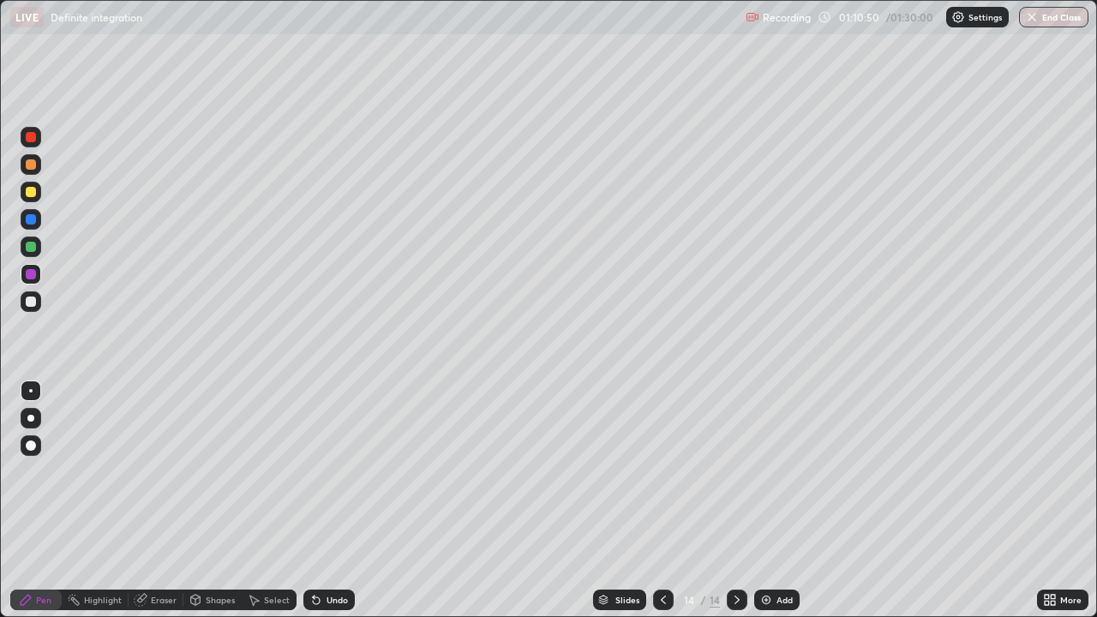
click at [35, 220] on div at bounding box center [31, 219] width 10 height 10
click at [32, 301] on div at bounding box center [31, 302] width 10 height 10
click at [29, 247] on div at bounding box center [31, 247] width 10 height 10
click at [33, 219] on div at bounding box center [31, 219] width 10 height 10
click at [761, 471] on img at bounding box center [766, 600] width 14 height 14
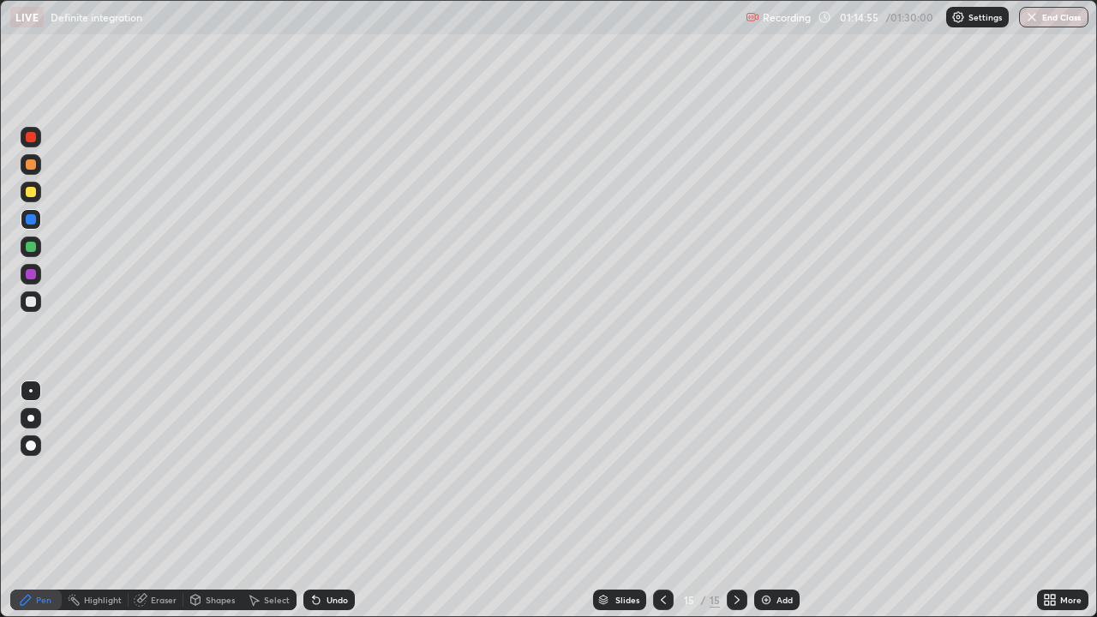
click at [38, 240] on div at bounding box center [31, 247] width 21 height 21
click at [31, 303] on div at bounding box center [31, 302] width 10 height 10
click at [34, 273] on div at bounding box center [31, 274] width 10 height 10
click at [33, 305] on div at bounding box center [31, 302] width 10 height 10
click at [735, 471] on icon at bounding box center [737, 600] width 14 height 14
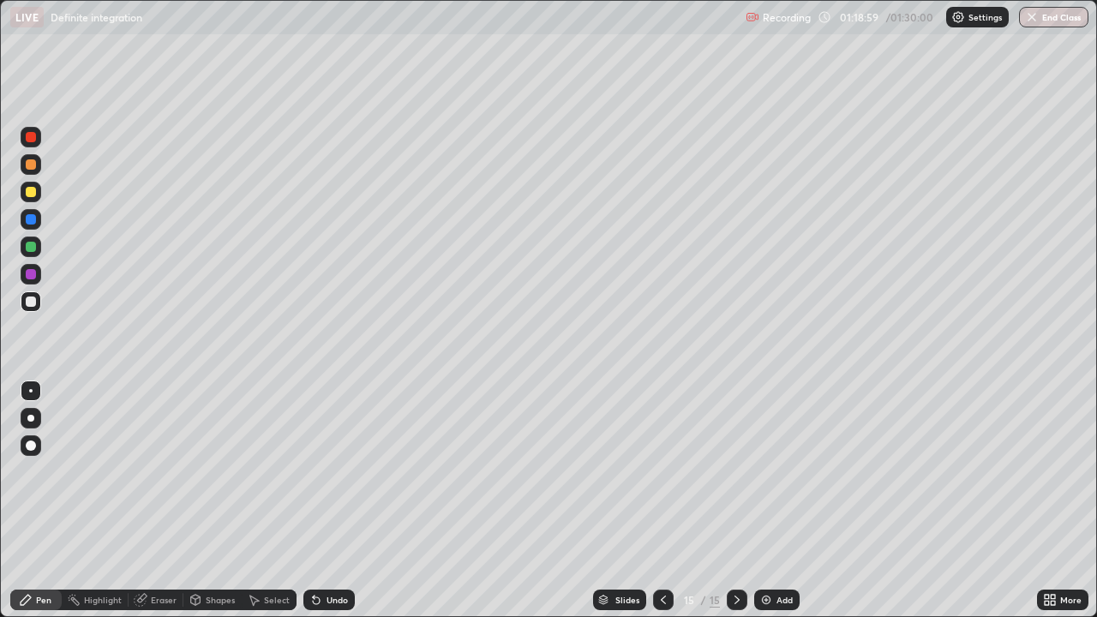
click at [766, 471] on img at bounding box center [766, 600] width 14 height 14
click at [33, 188] on div at bounding box center [31, 192] width 10 height 10
click at [32, 223] on div at bounding box center [31, 219] width 10 height 10
click at [33, 249] on div at bounding box center [31, 247] width 10 height 10
click at [32, 302] on div at bounding box center [31, 302] width 10 height 10
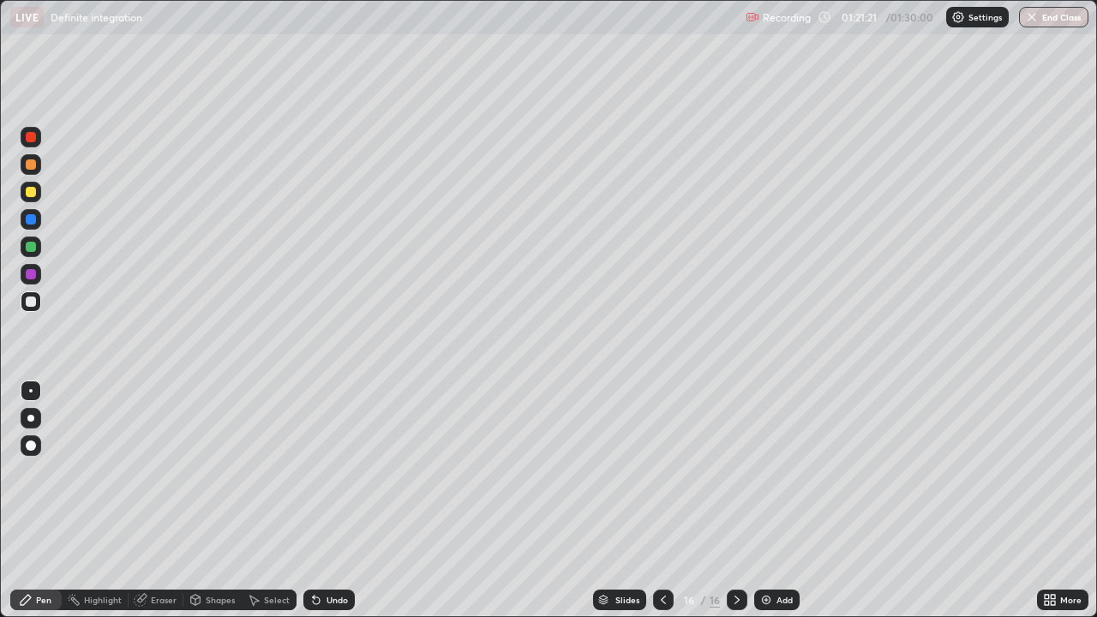
click at [33, 275] on div at bounding box center [31, 274] width 10 height 10
click at [30, 254] on div at bounding box center [31, 247] width 21 height 21
click at [1059, 18] on button "End Class" at bounding box center [1053, 17] width 69 height 21
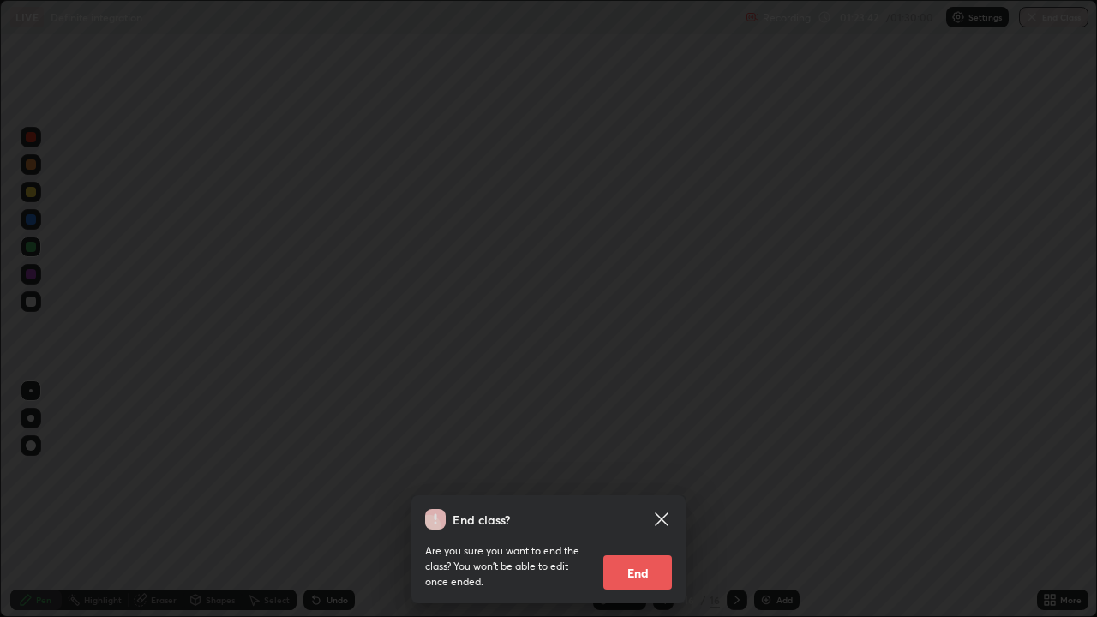
click at [647, 471] on button "End" at bounding box center [637, 572] width 69 height 34
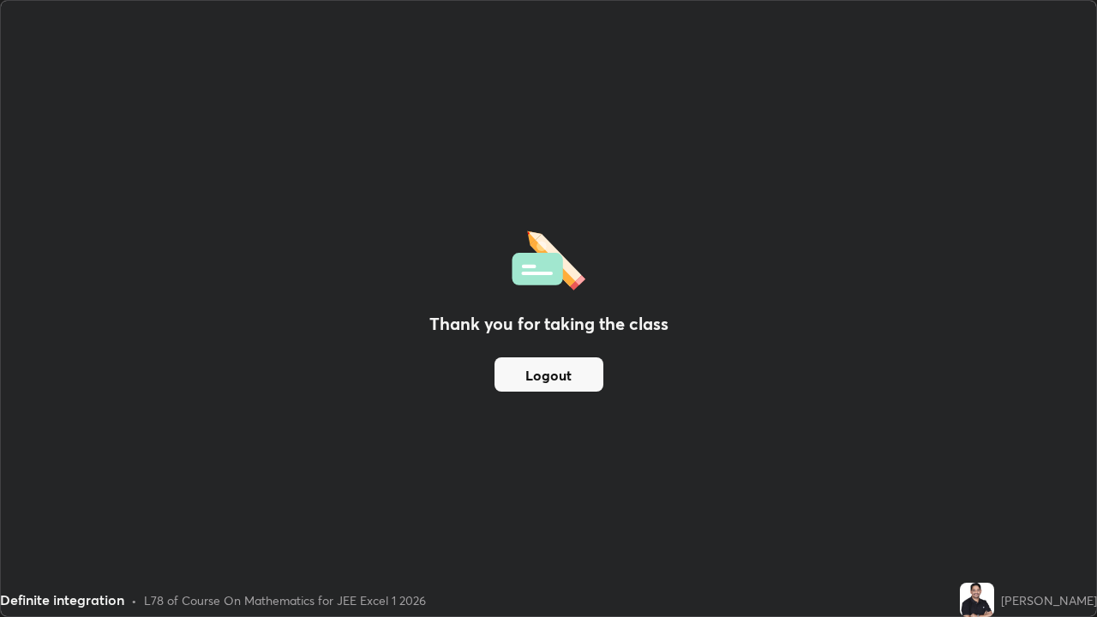
click at [566, 372] on button "Logout" at bounding box center [549, 374] width 109 height 34
